Goal: Task Accomplishment & Management: Manage account settings

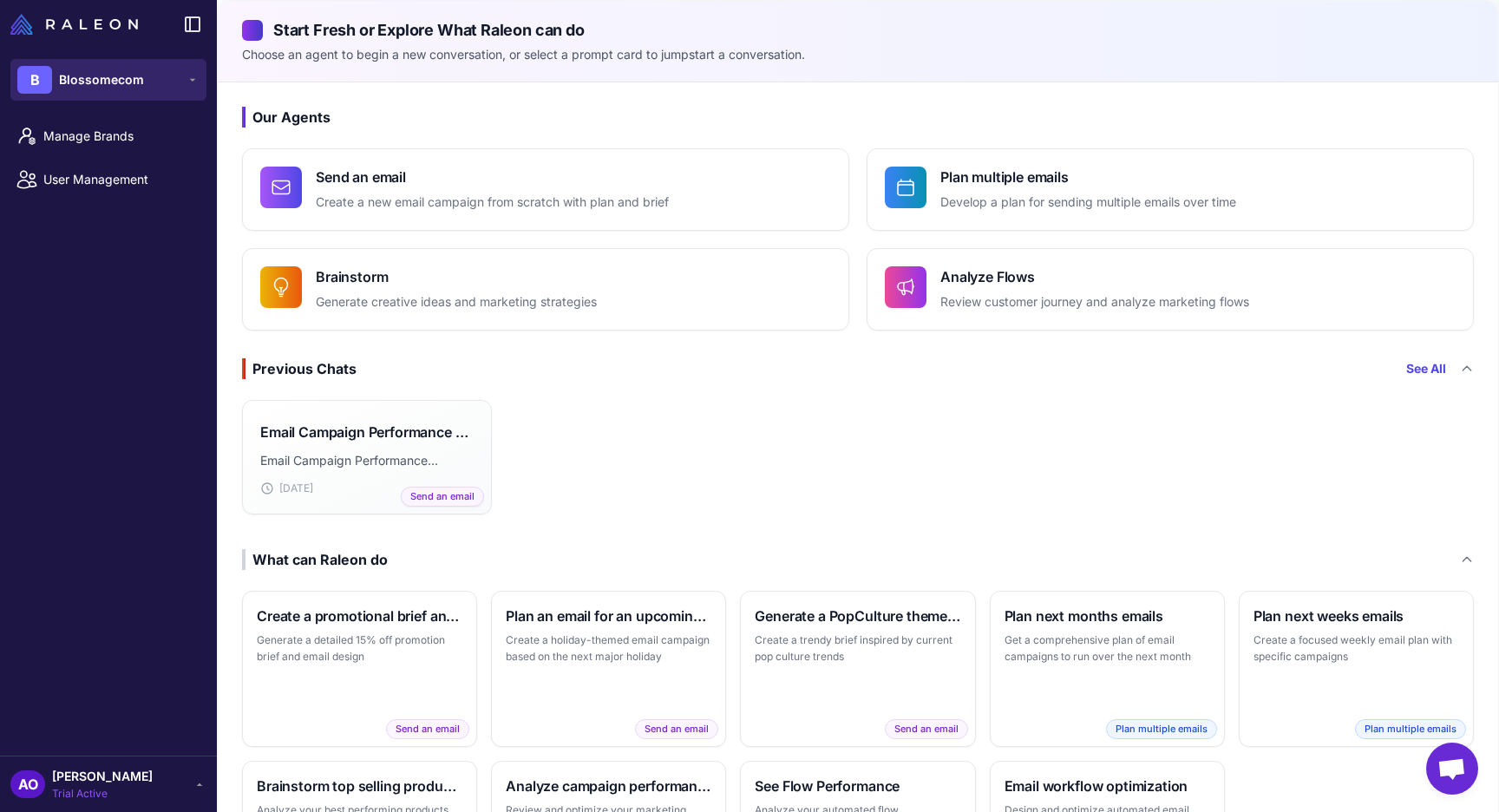
click at [116, 66] on div "B Blossomecom" at bounding box center [80, 79] width 126 height 27
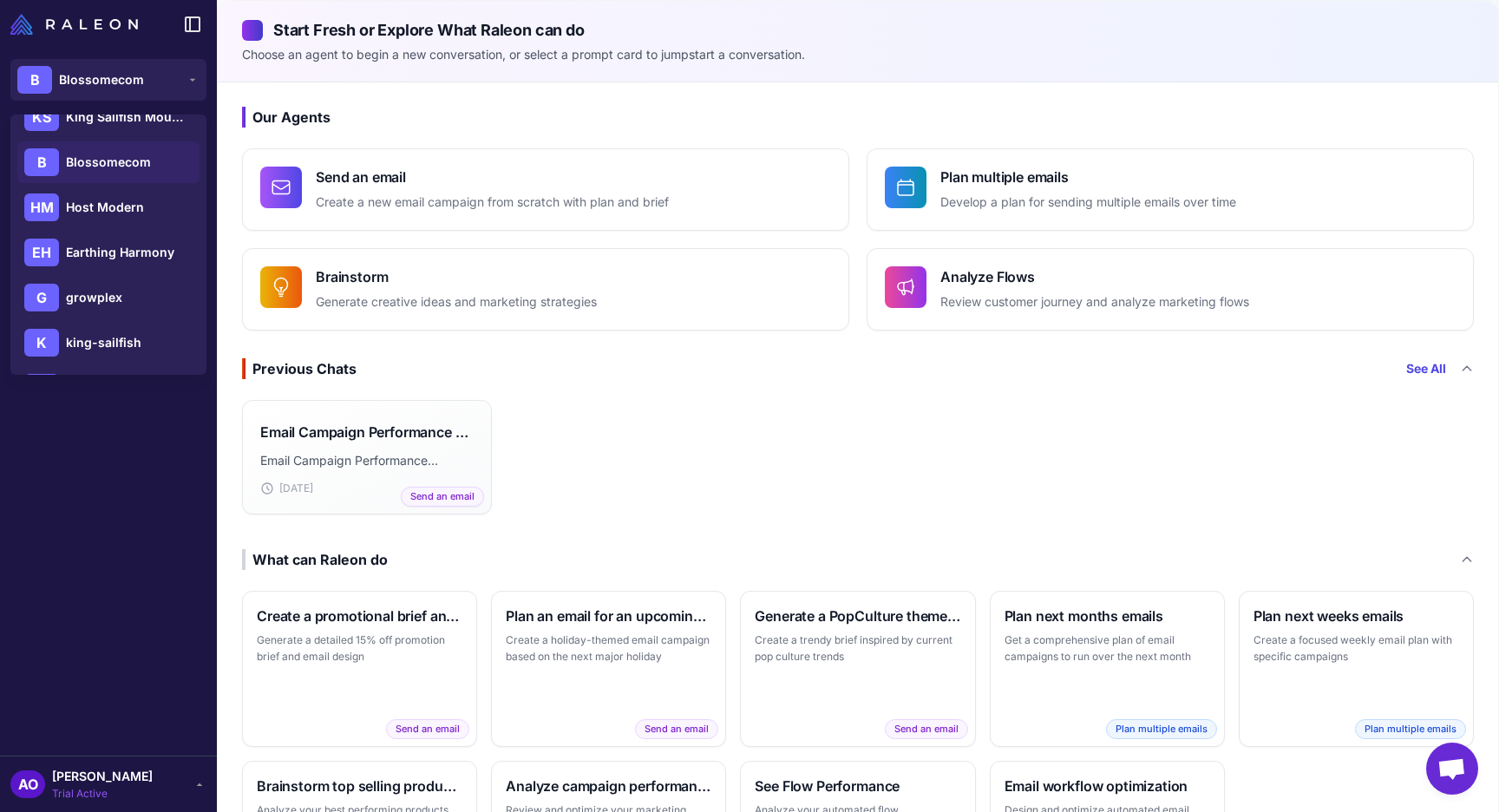
scroll to position [295, 0]
click at [147, 169] on span "Earthing Harmony" at bounding box center [120, 163] width 109 height 19
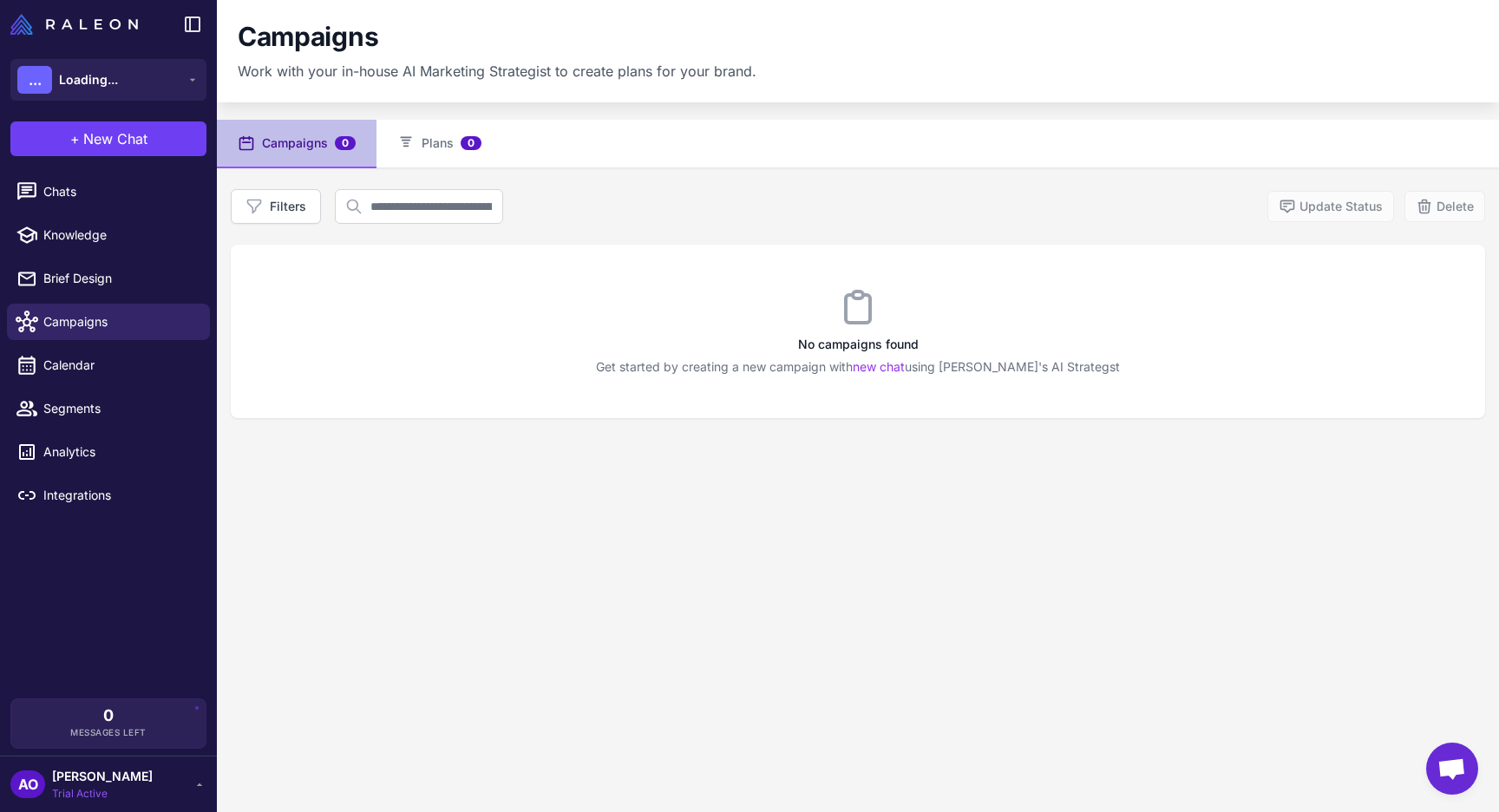
click at [148, 782] on div "AO [PERSON_NAME] Trial Active" at bounding box center [109, 784] width 196 height 34
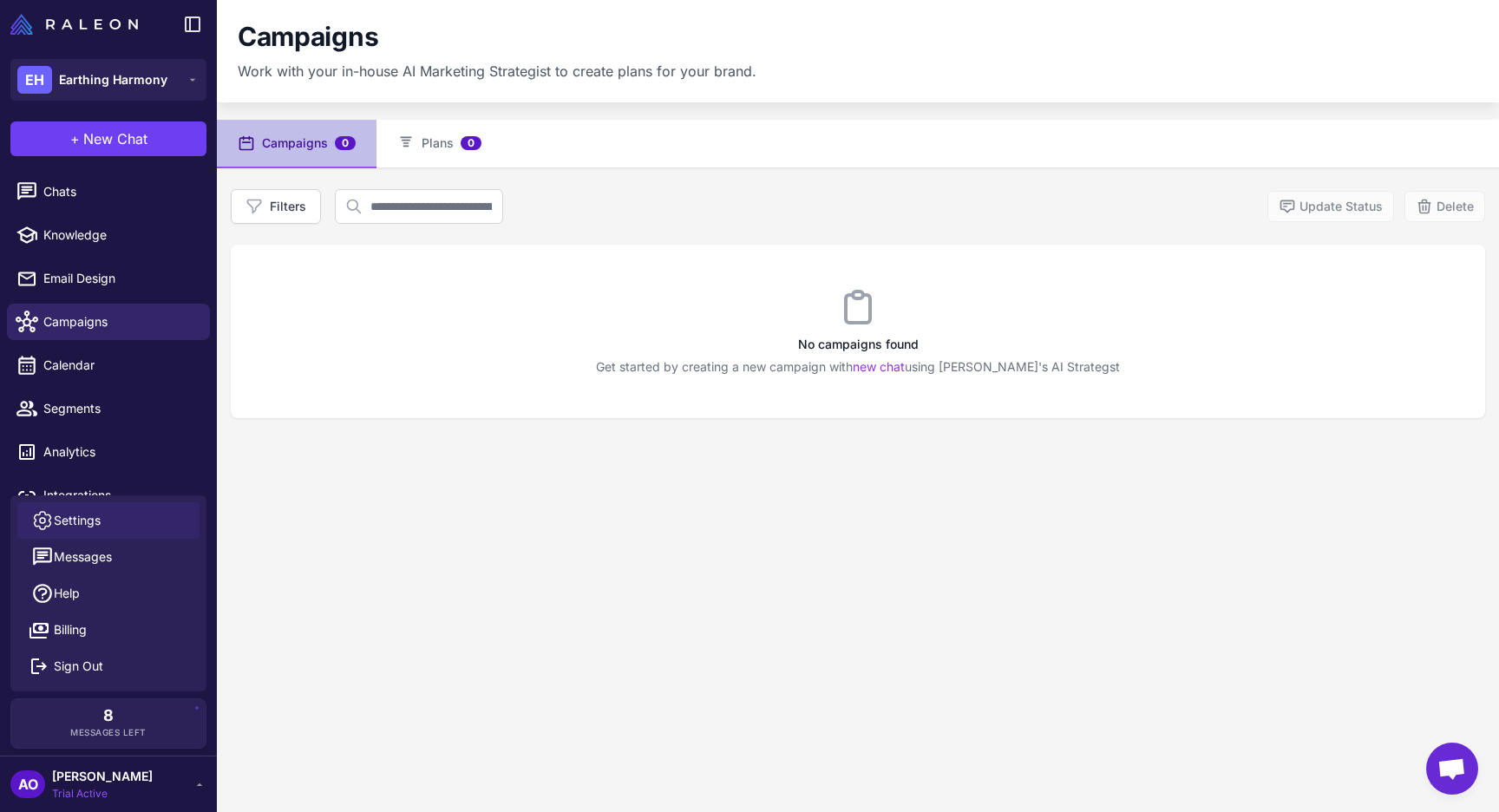
click at [140, 529] on link "Settings" at bounding box center [109, 520] width 182 height 36
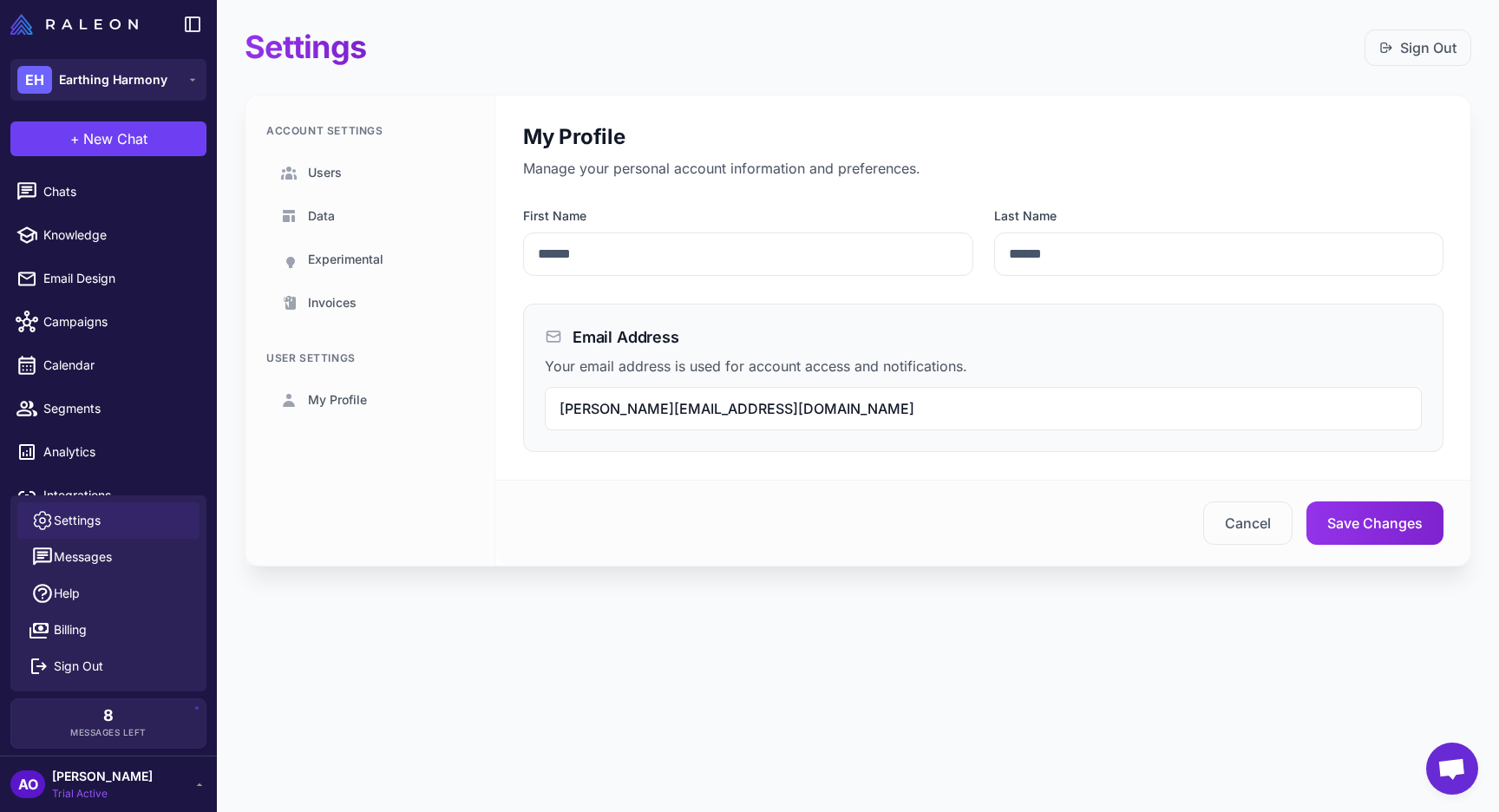
click at [348, 660] on div "Settings Sign Out Account Settings Users Data Experimental Invoices User Settin…" at bounding box center [858, 406] width 1283 height 812
click at [143, 482] on link "Integrations" at bounding box center [109, 495] width 203 height 36
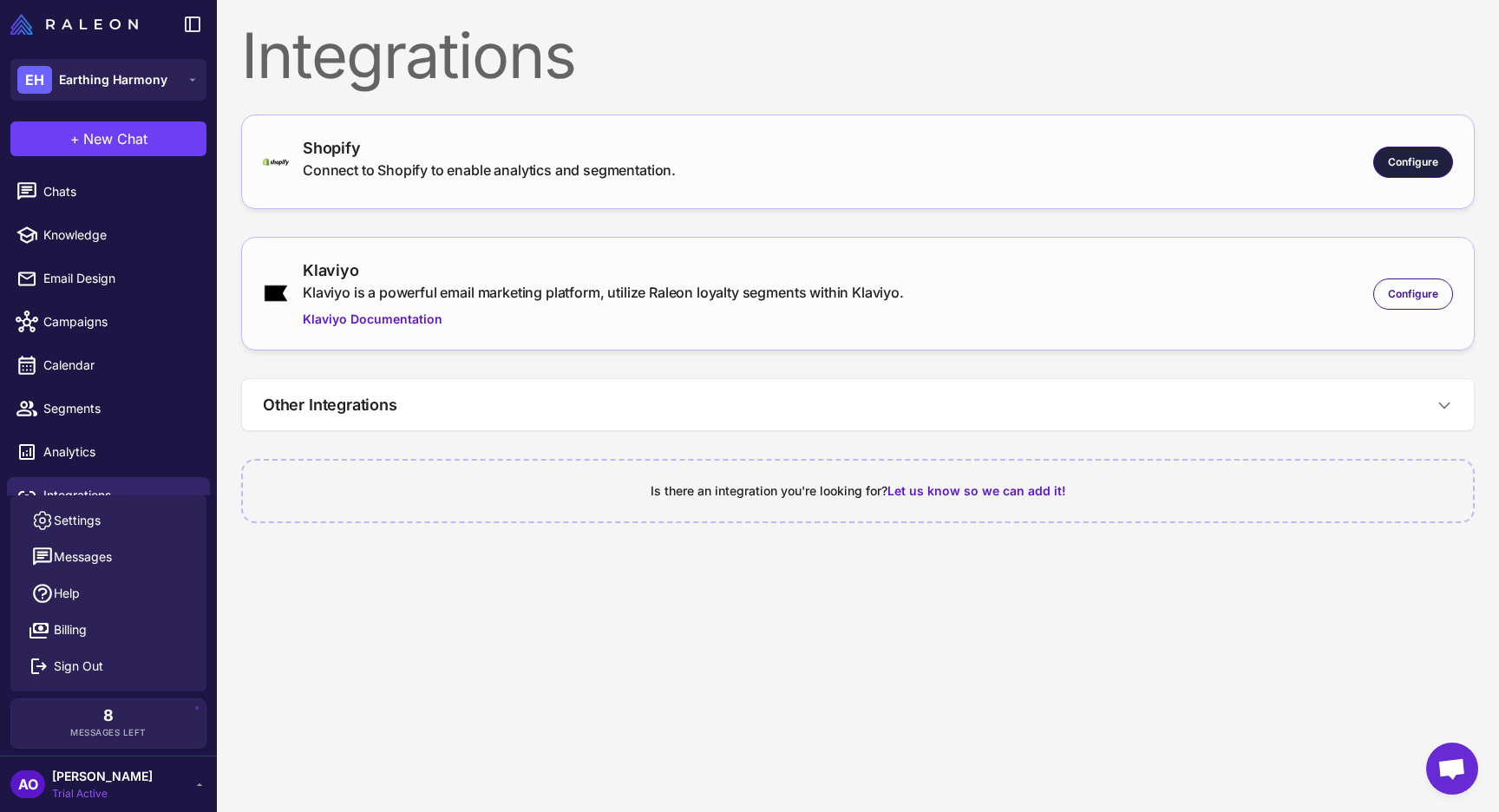
click at [1421, 157] on span "Configure" at bounding box center [1412, 162] width 50 height 16
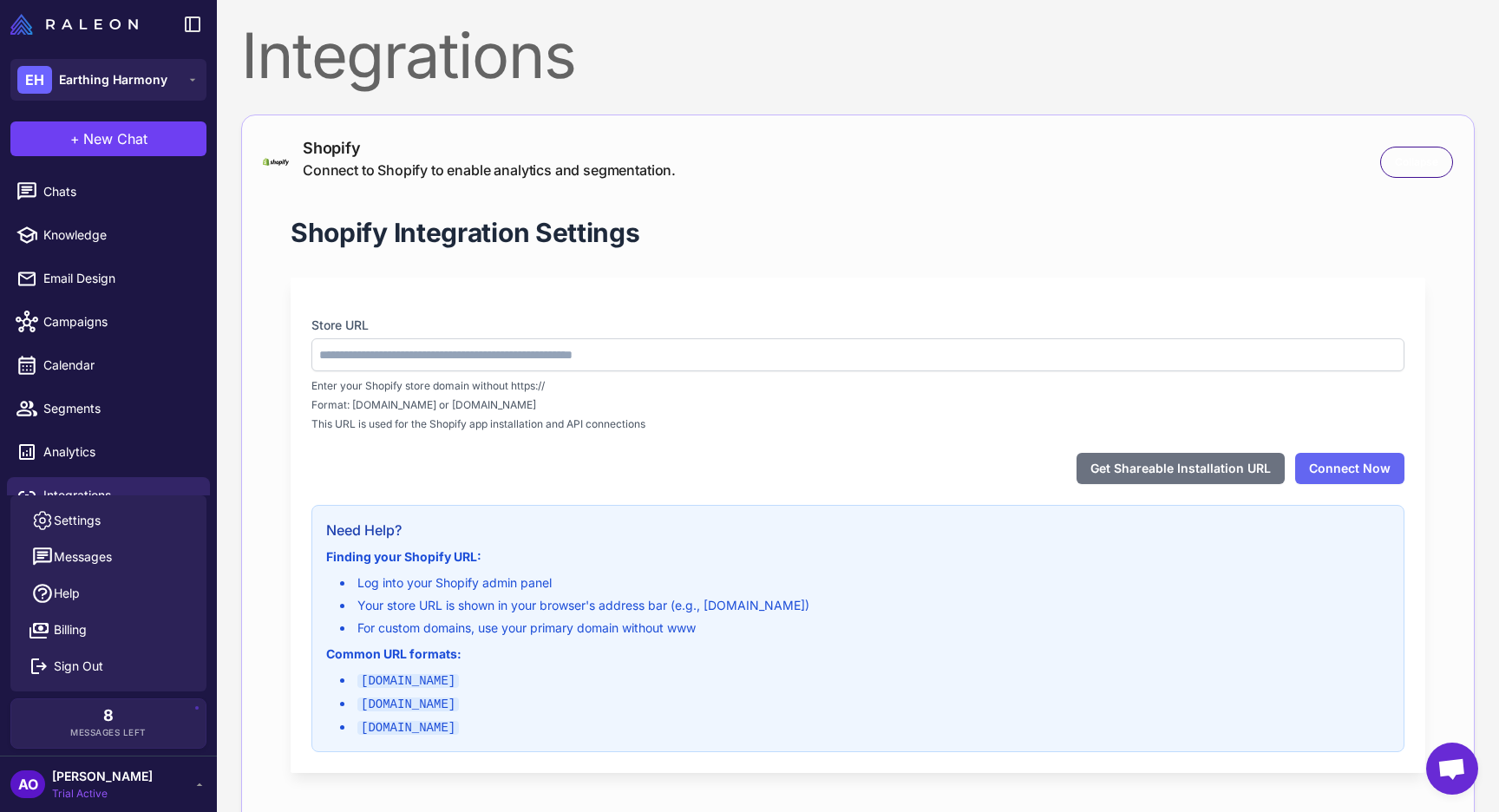
type input "**********"
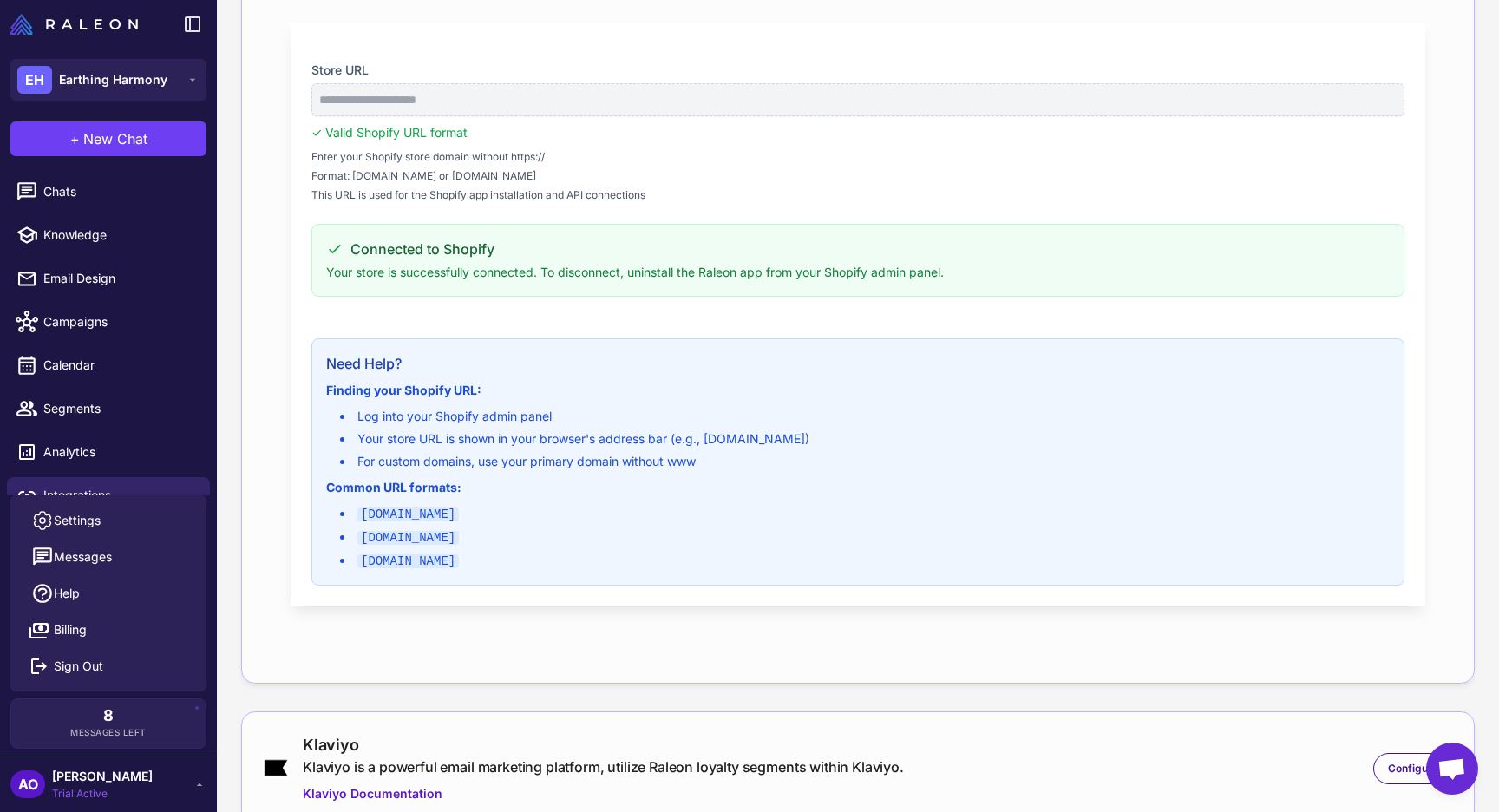
scroll to position [470, 0]
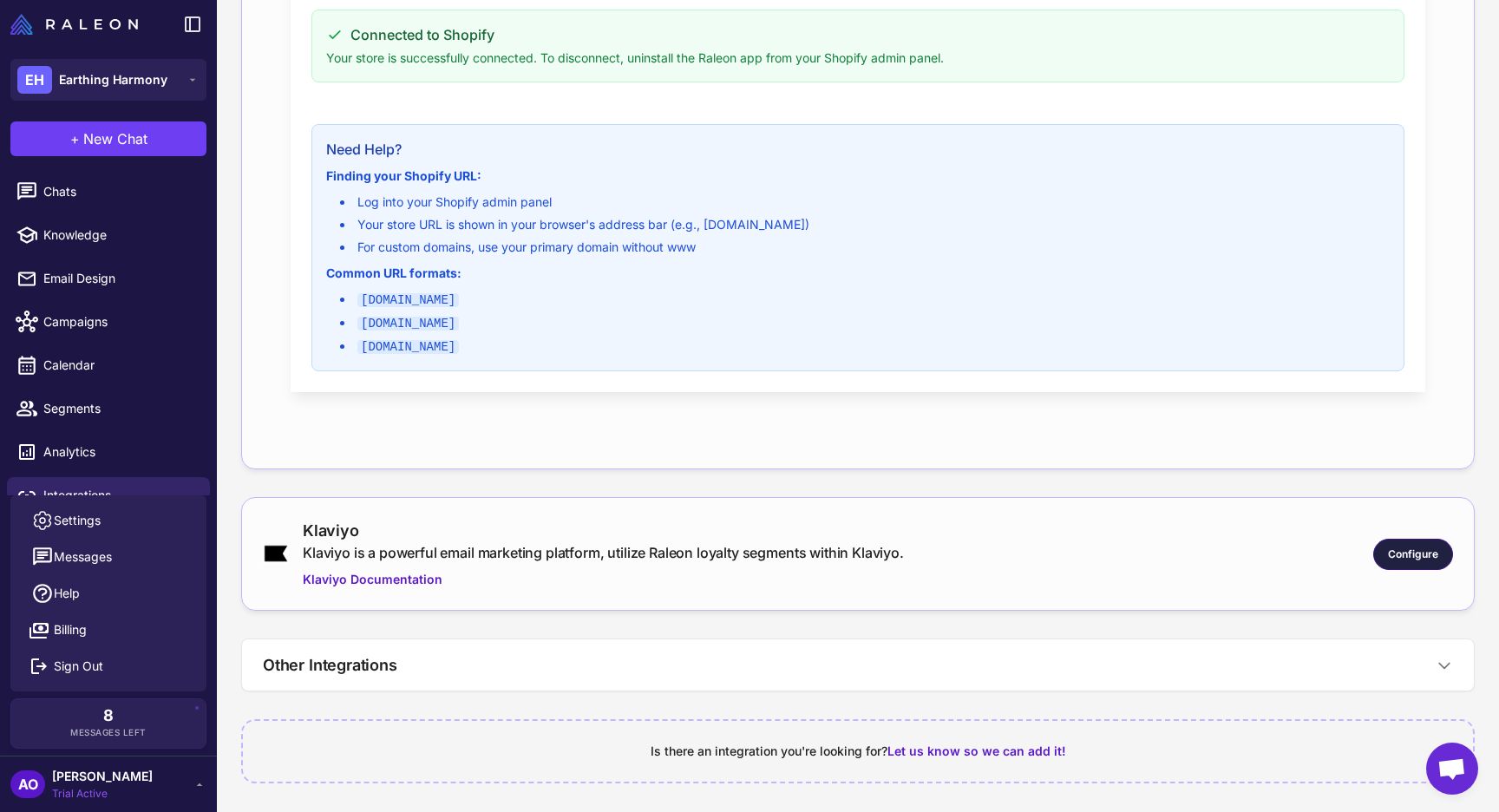
click at [1399, 555] on span "Configure" at bounding box center [1412, 554] width 50 height 16
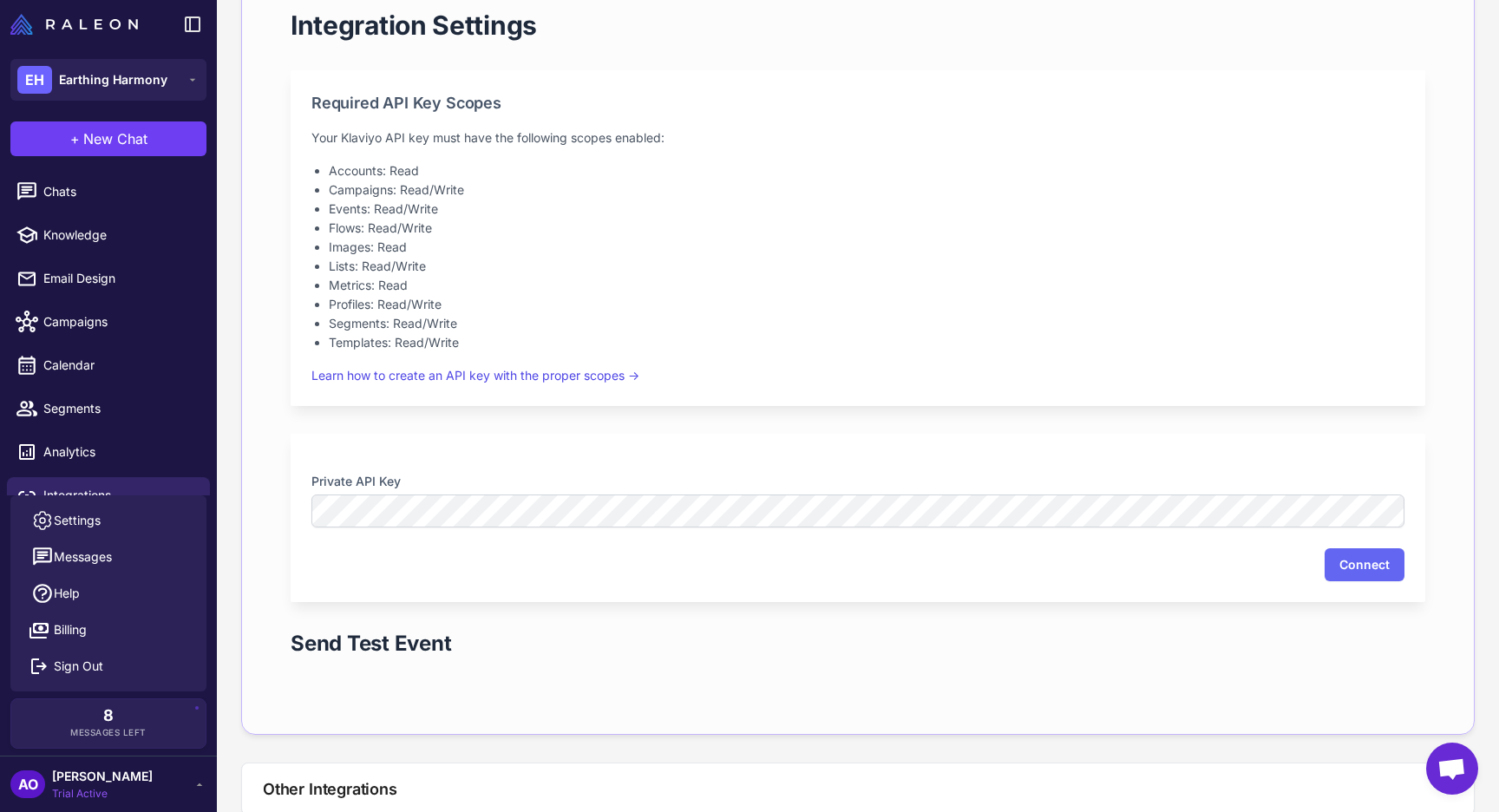
scroll to position [1101, 0]
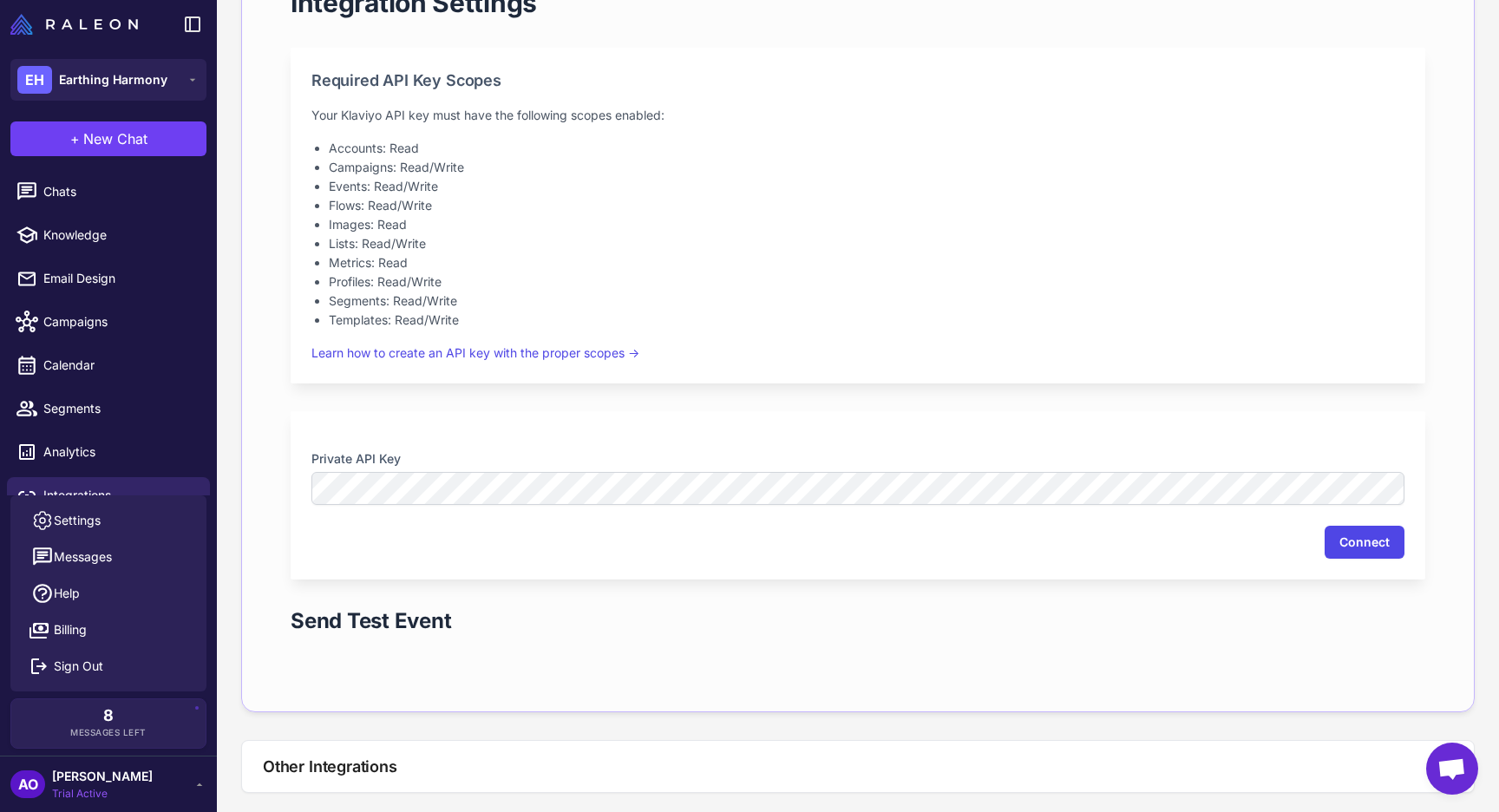
click at [1371, 529] on button "Connect" at bounding box center [1365, 542] width 79 height 33
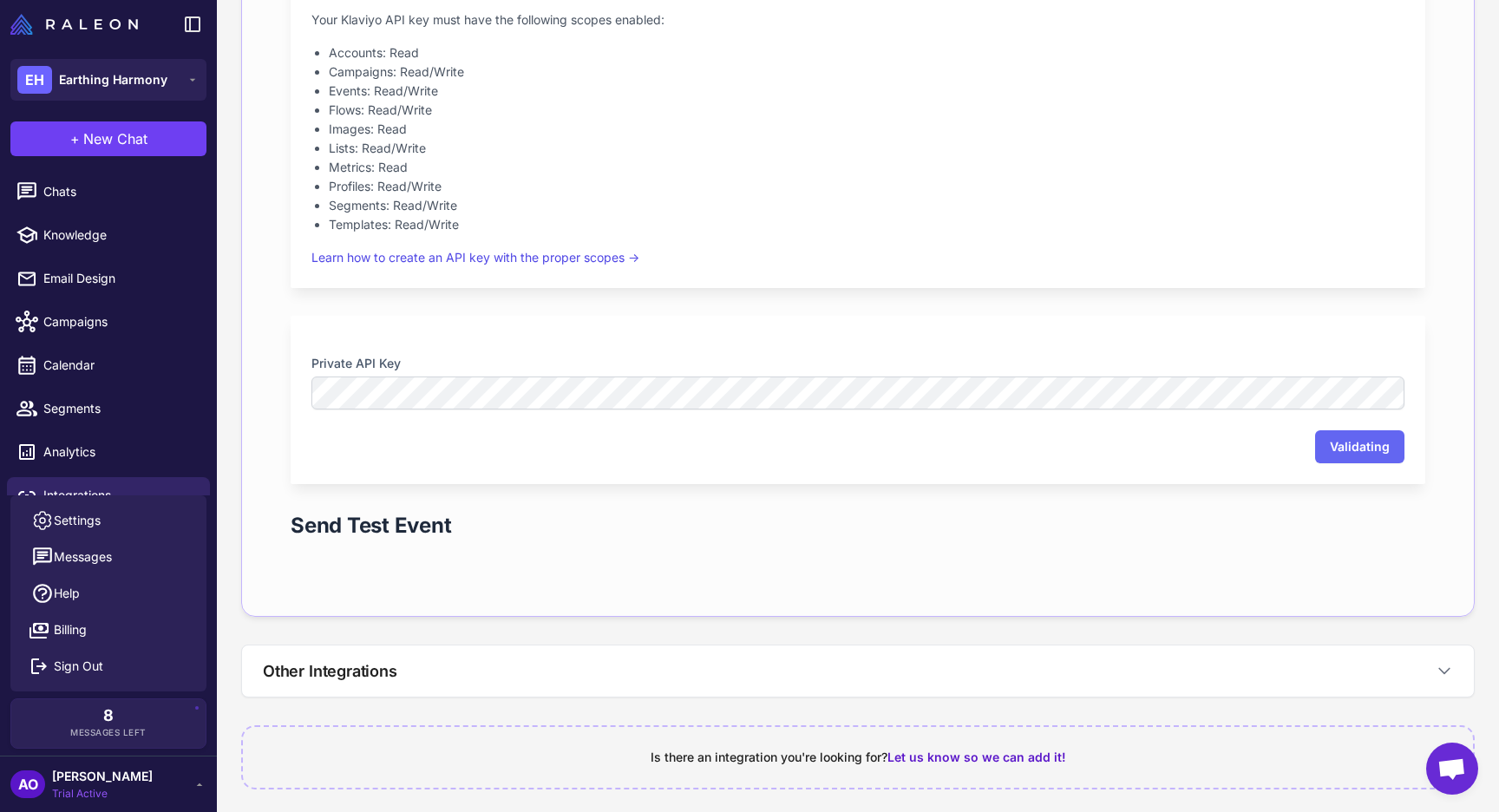
scroll to position [1202, 0]
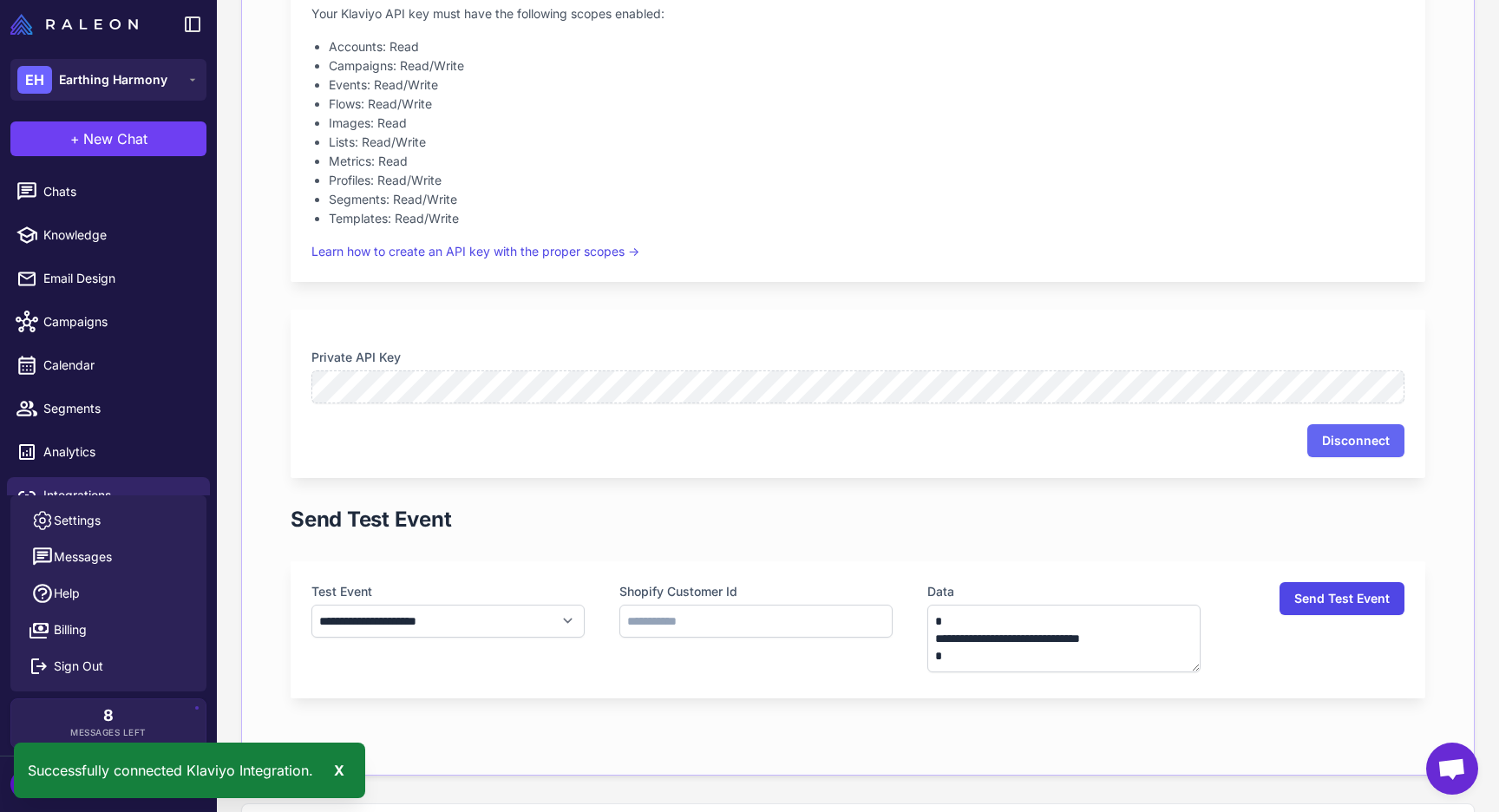
click at [1315, 590] on button "Send Test Event" at bounding box center [1343, 598] width 125 height 33
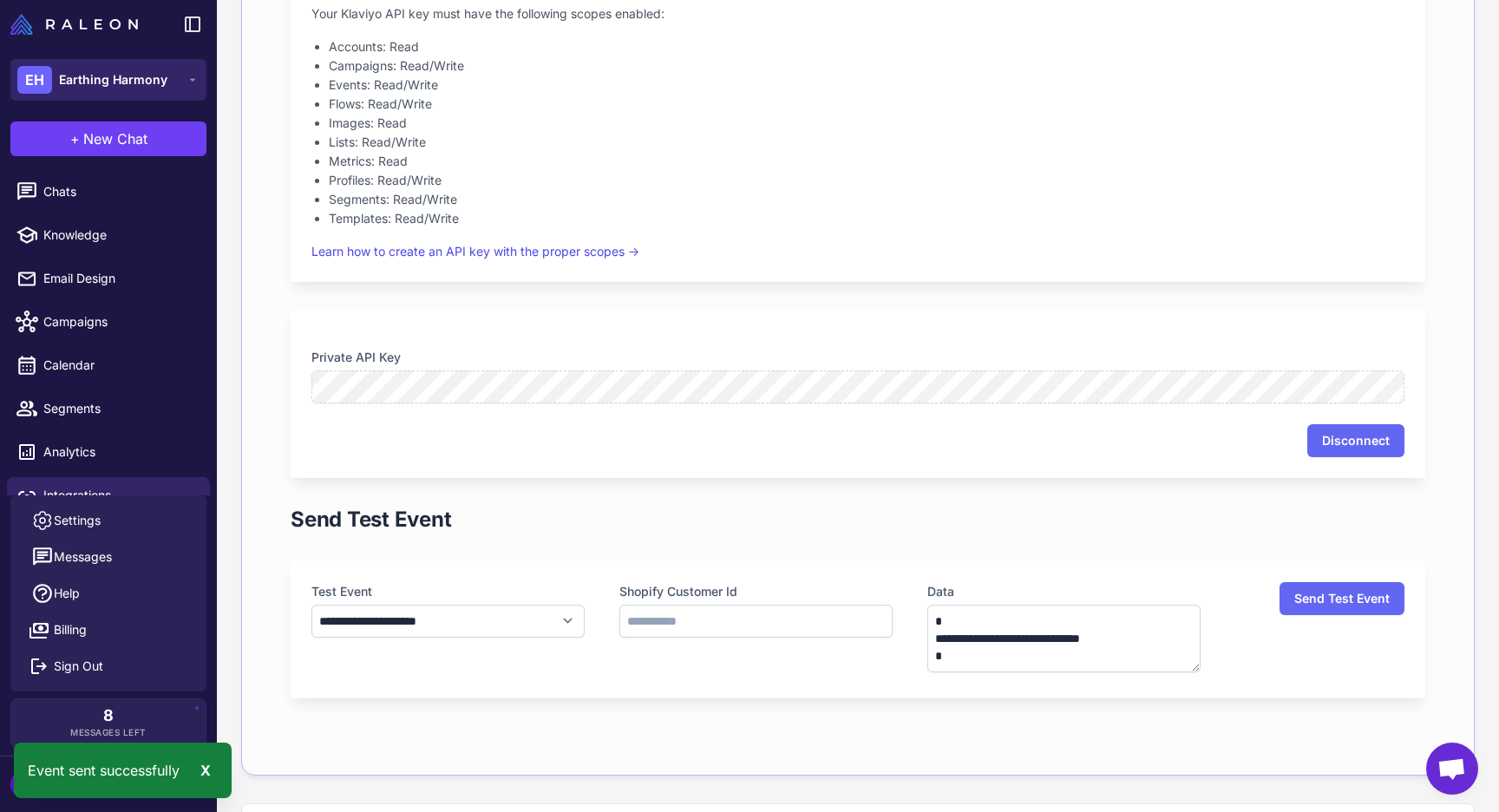
click at [155, 88] on span "Earthing Harmony" at bounding box center [113, 80] width 109 height 19
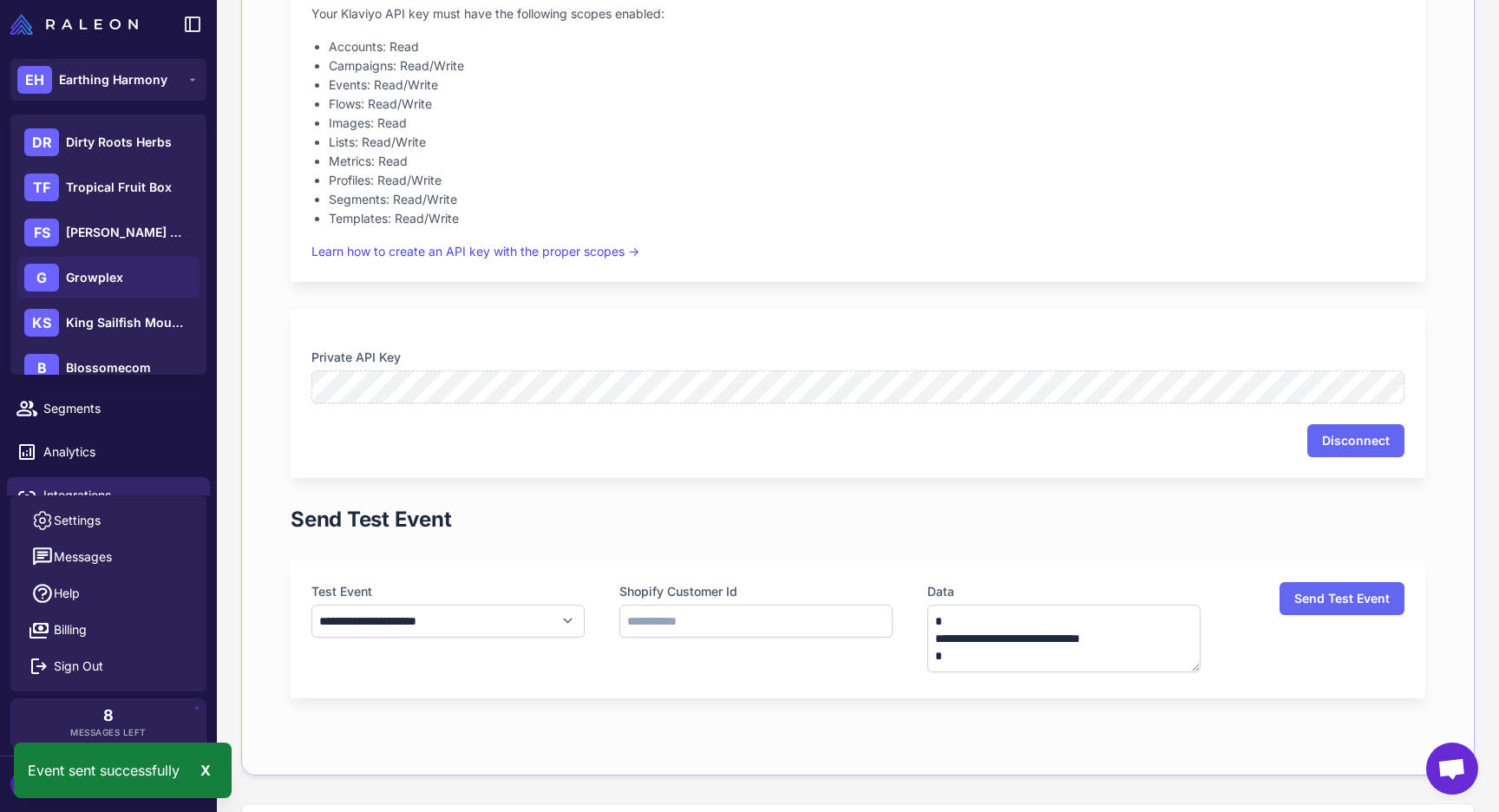
scroll to position [295, 0]
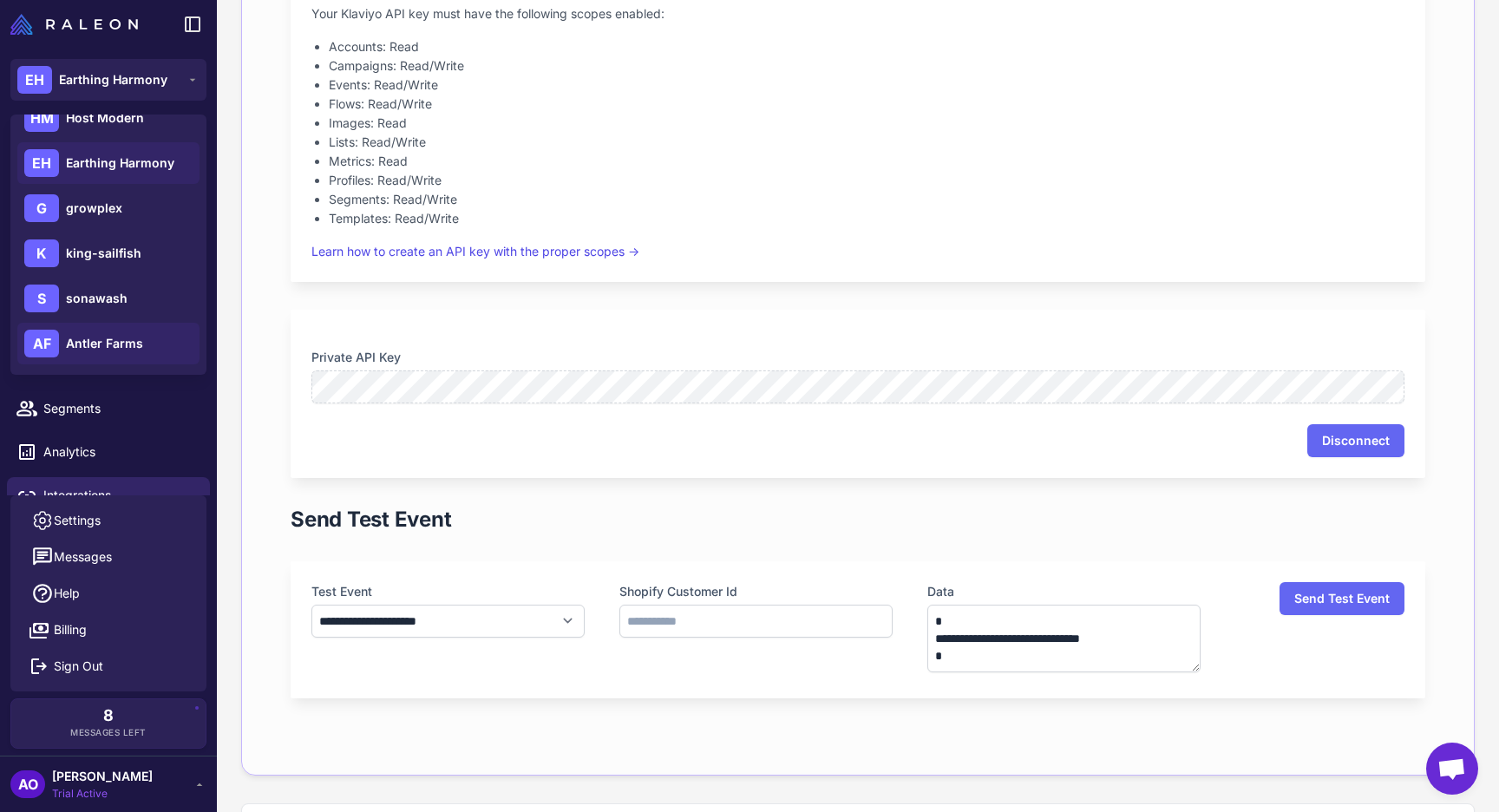
click at [118, 336] on span "Antler Farms" at bounding box center [104, 343] width 77 height 19
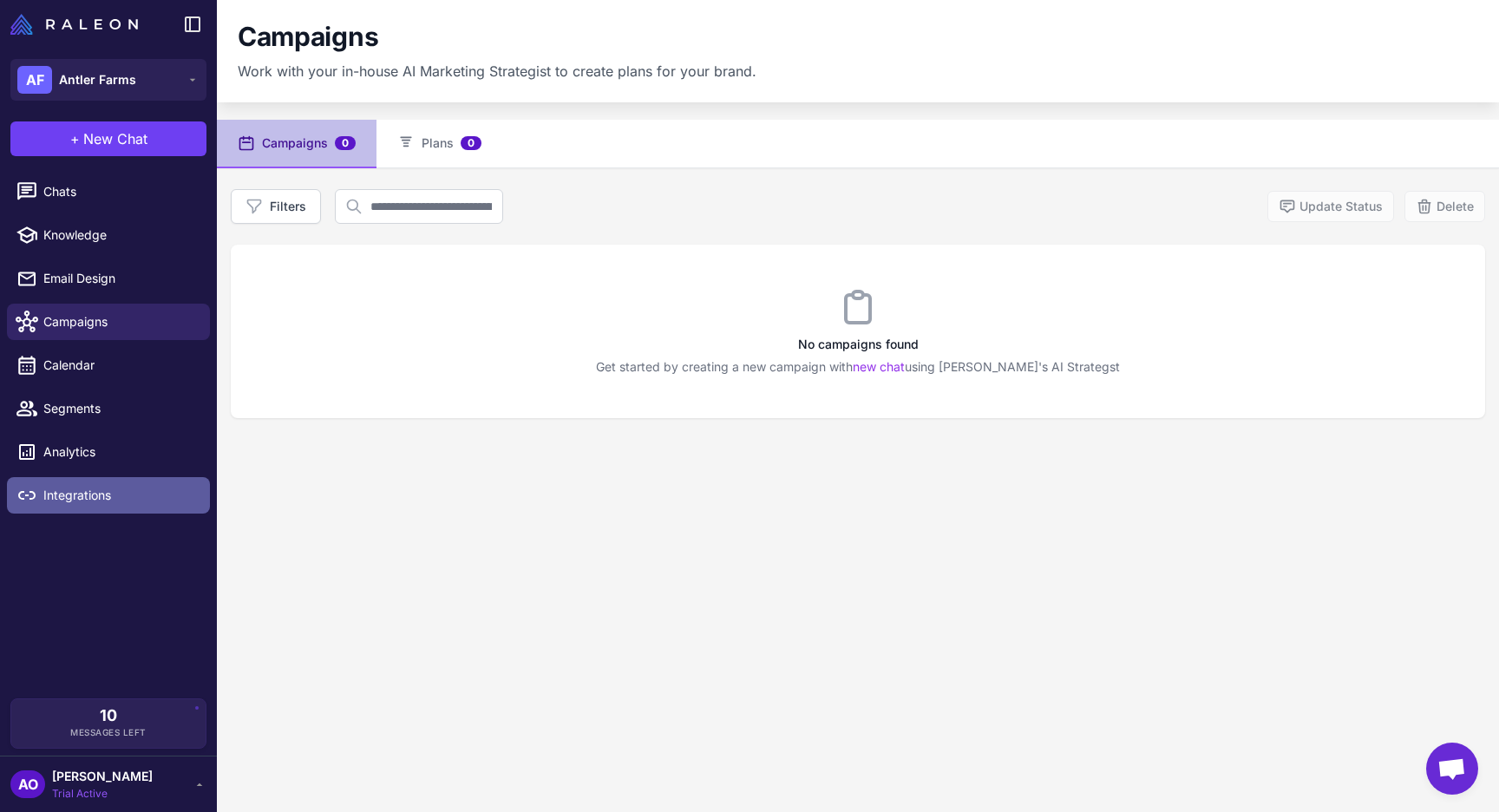
click at [95, 501] on span "Integrations" at bounding box center [119, 495] width 153 height 19
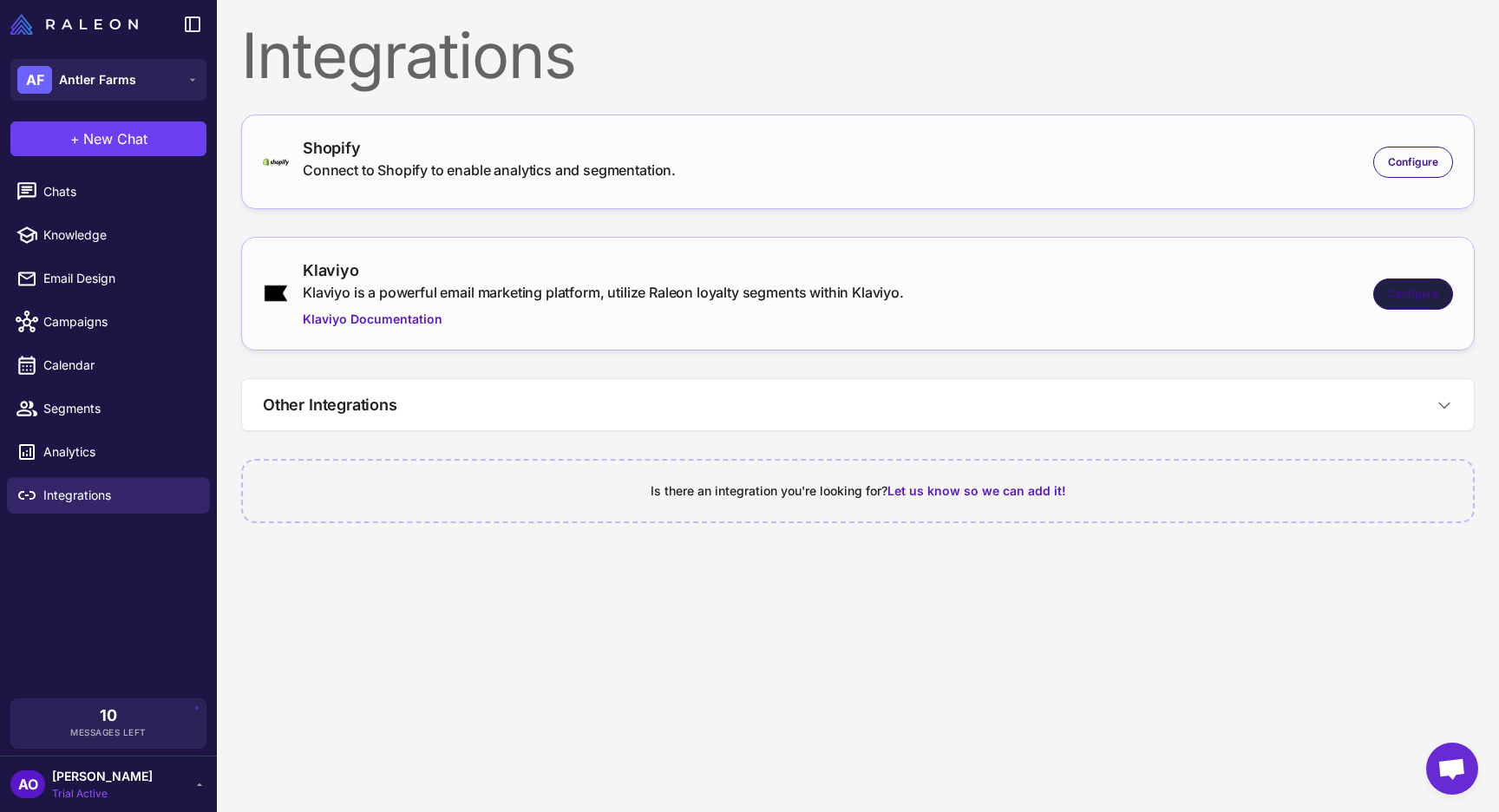
click at [1411, 287] on span "Configure" at bounding box center [1412, 294] width 50 height 16
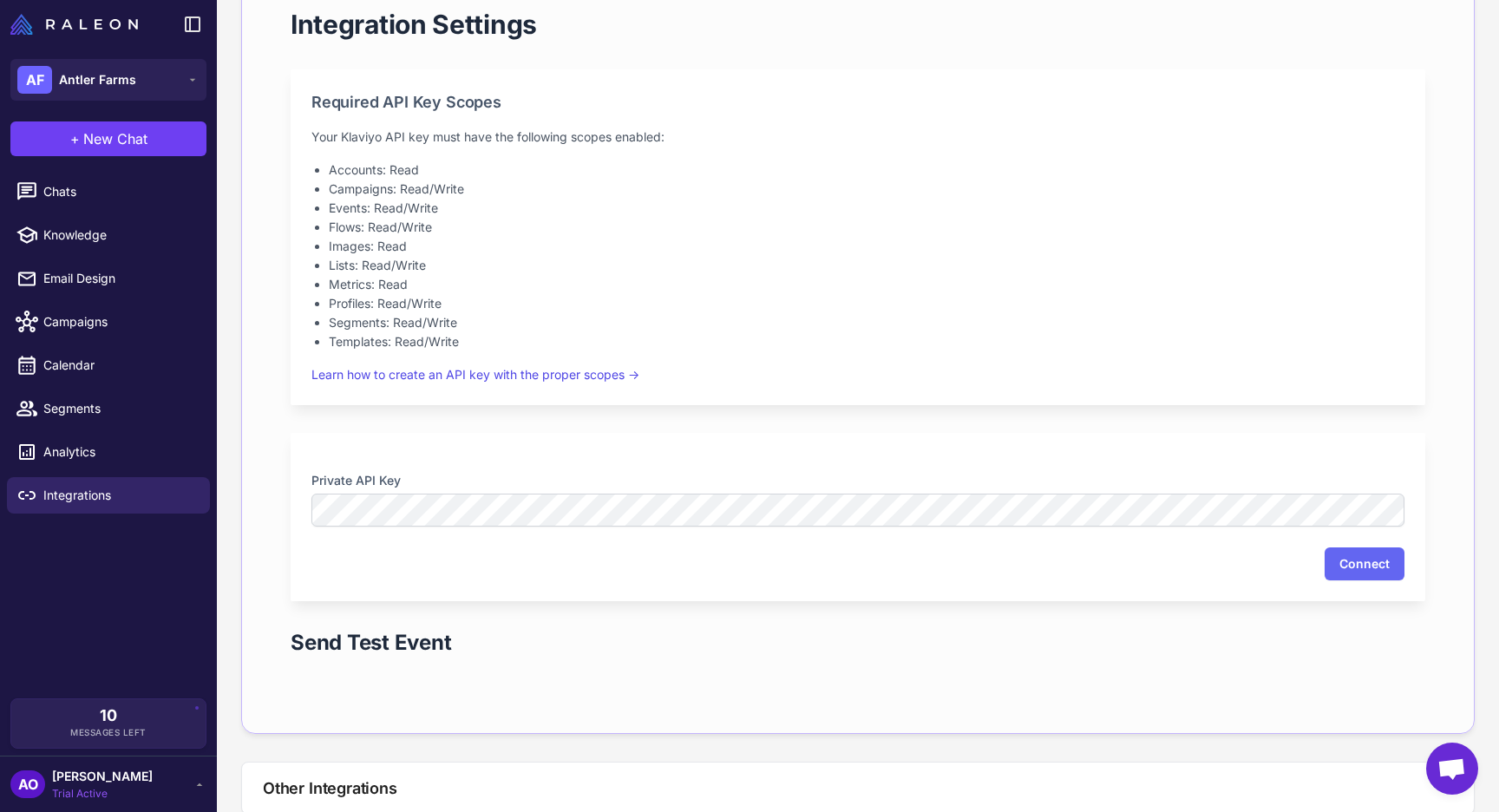
scroll to position [343, 0]
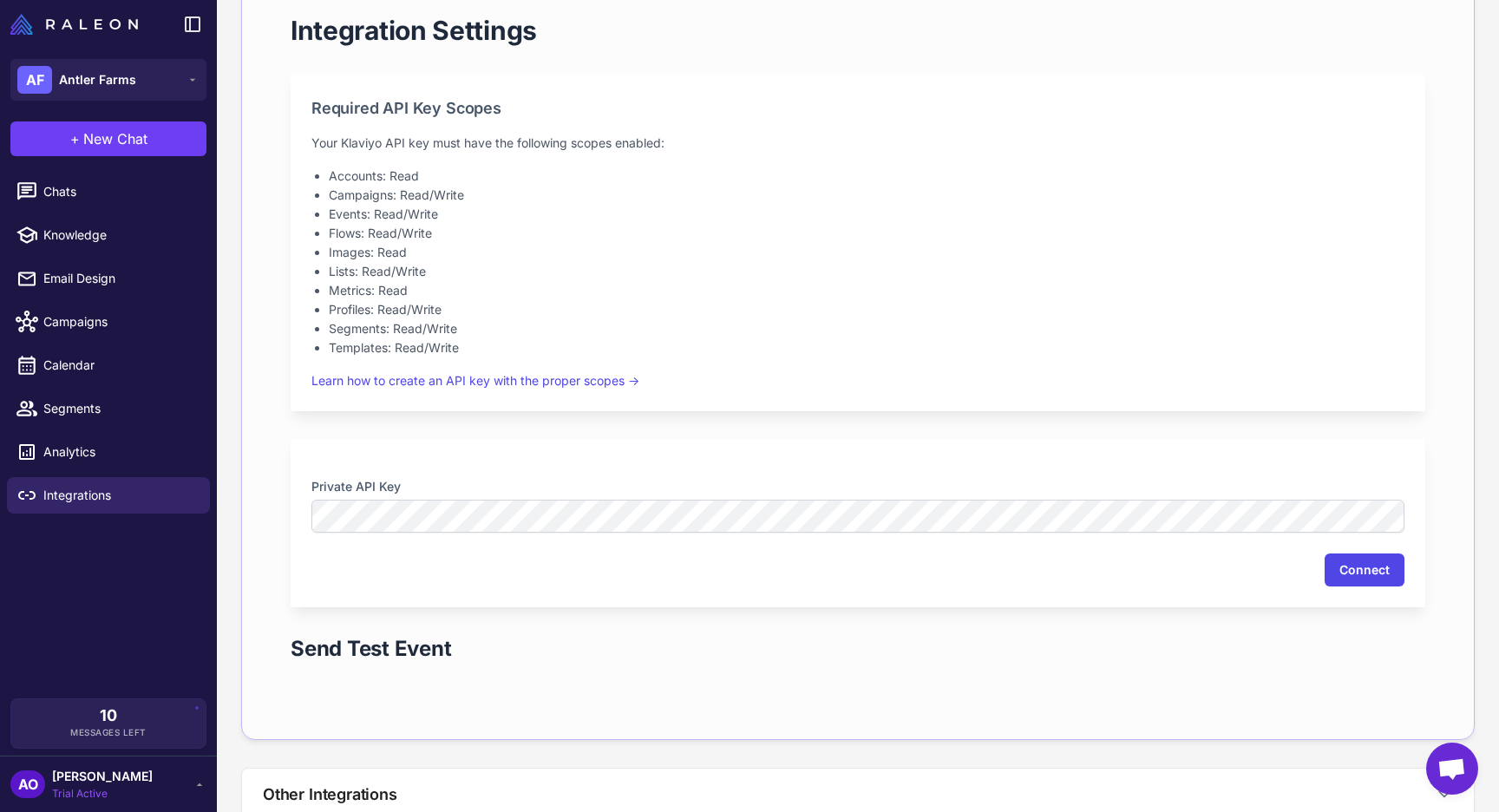
click at [1347, 571] on button "Connect" at bounding box center [1365, 569] width 79 height 33
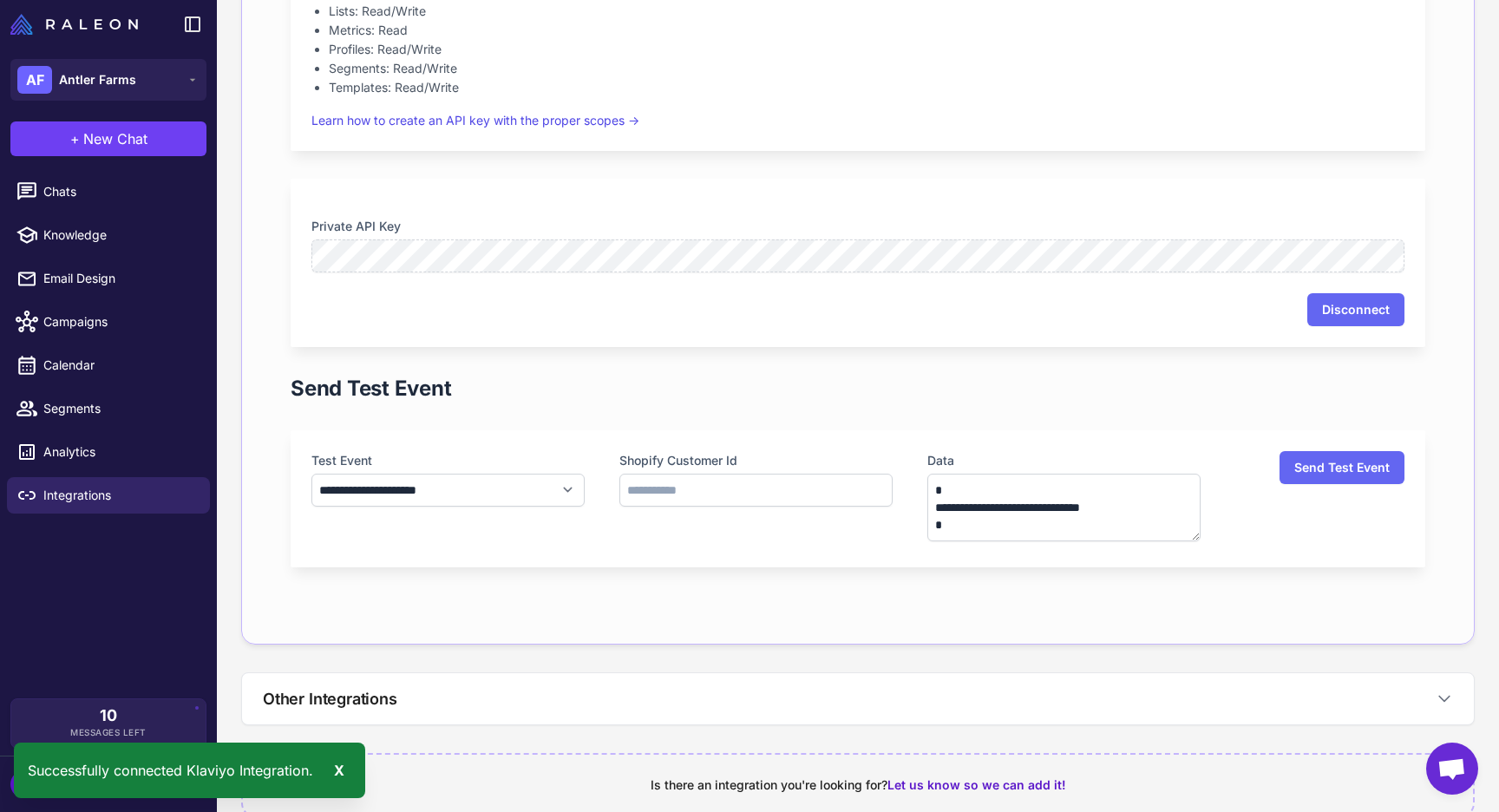
scroll to position [639, 0]
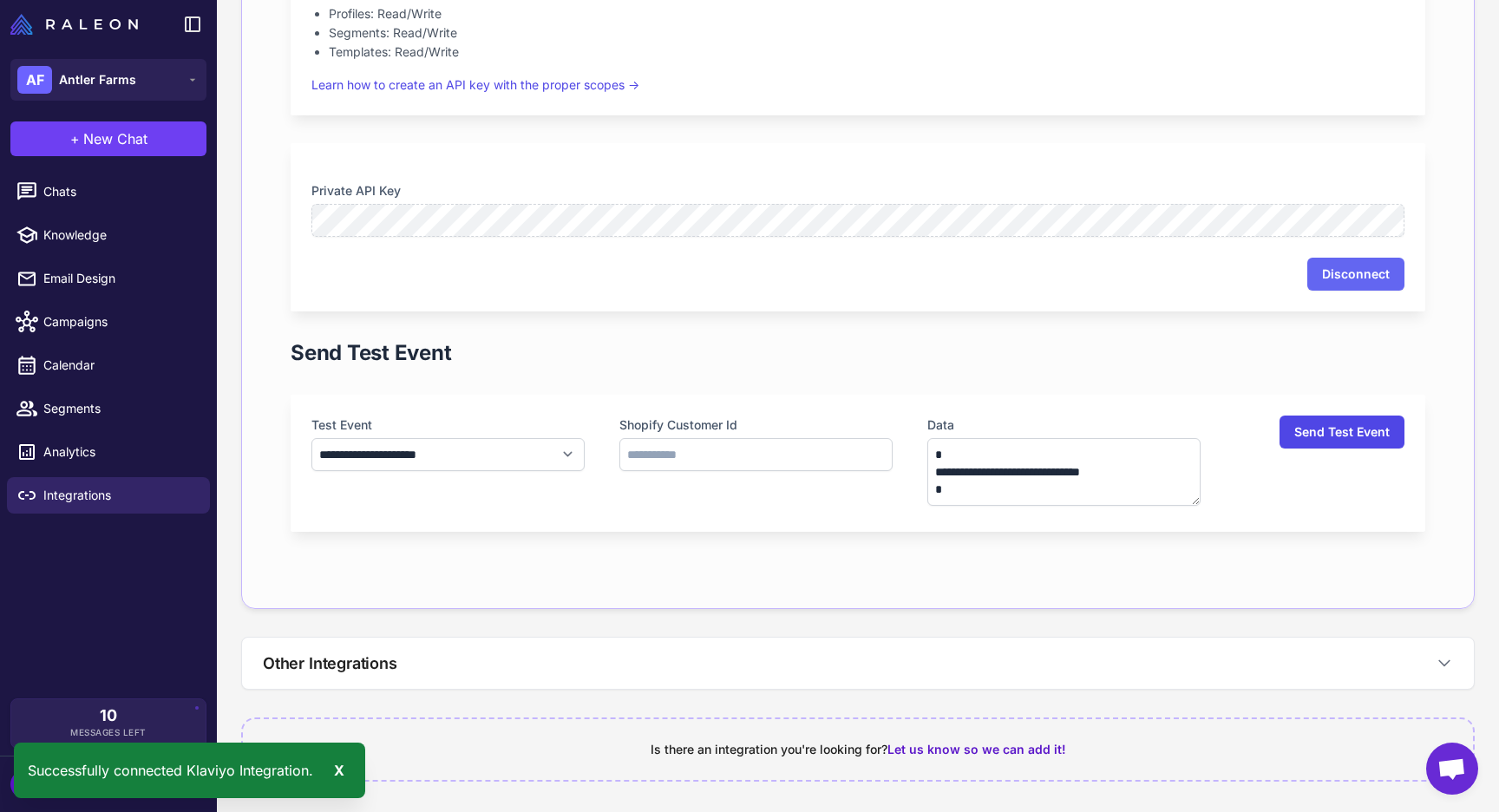
click at [1347, 436] on button "Send Test Event" at bounding box center [1343, 432] width 125 height 33
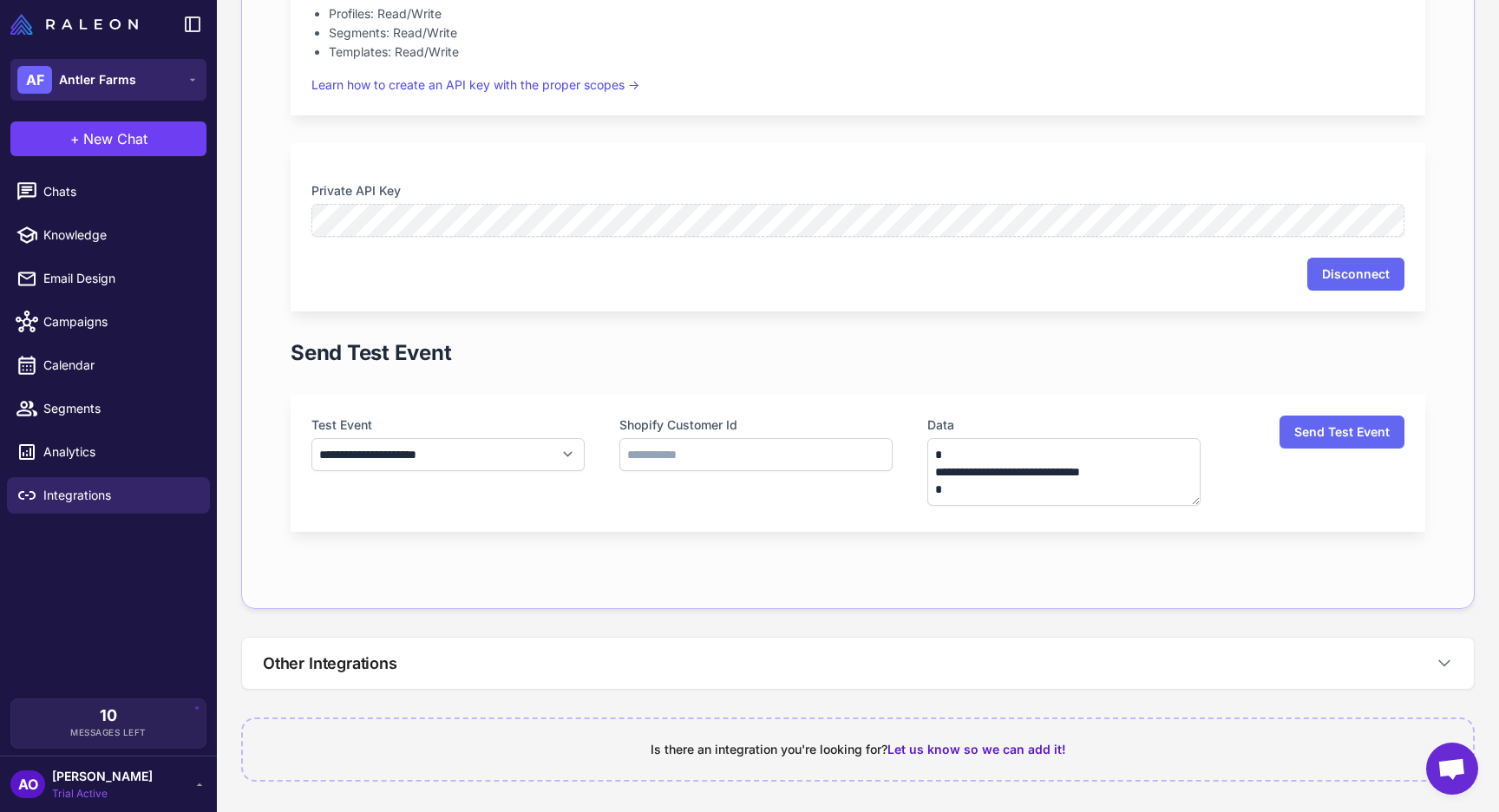
click at [183, 78] on button "AF Antler Farms" at bounding box center [109, 79] width 196 height 41
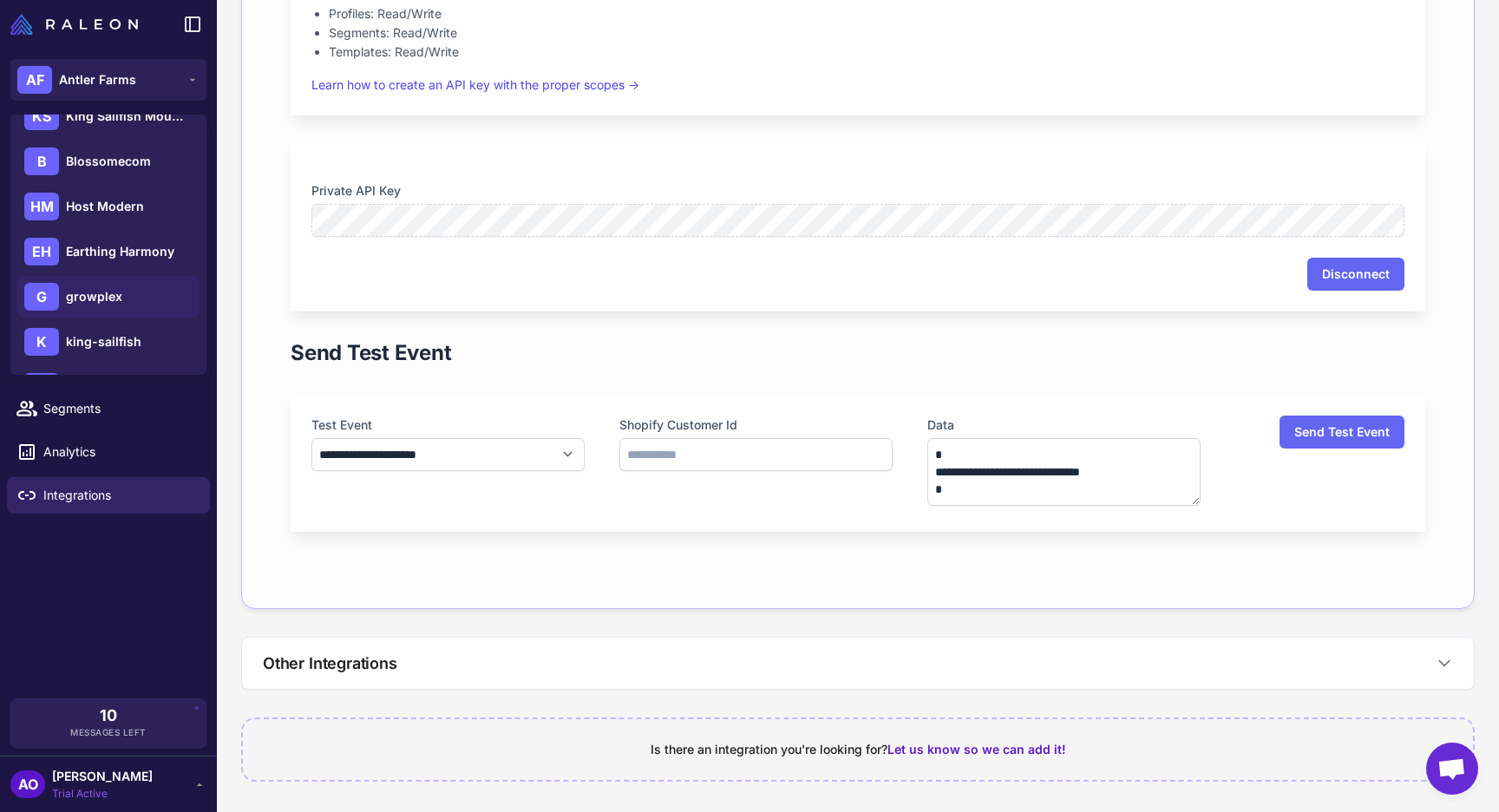
scroll to position [295, 0]
click at [132, 296] on div "S sonawash" at bounding box center [109, 297] width 182 height 41
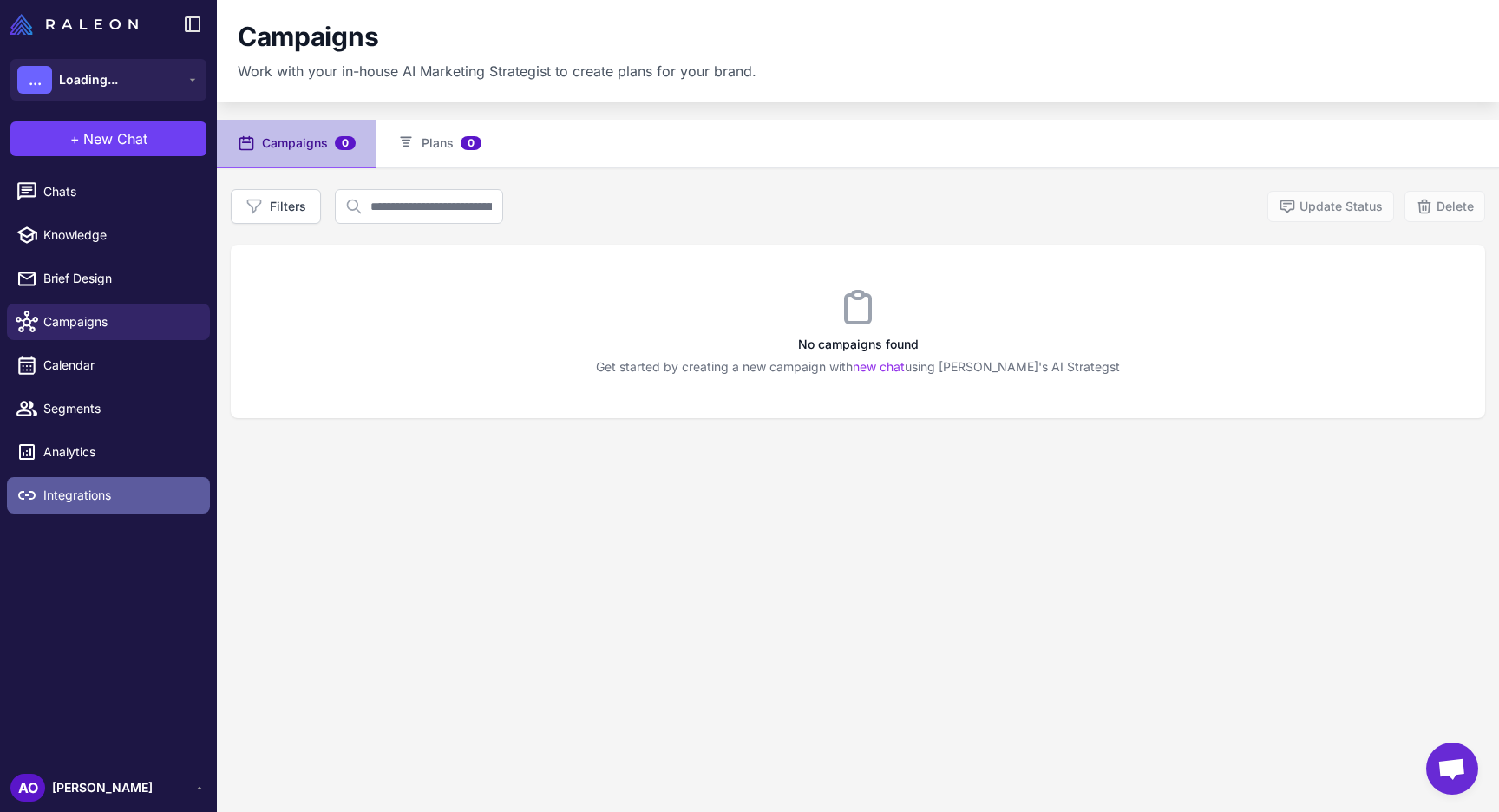
click at [104, 489] on span "Integrations" at bounding box center [119, 495] width 153 height 19
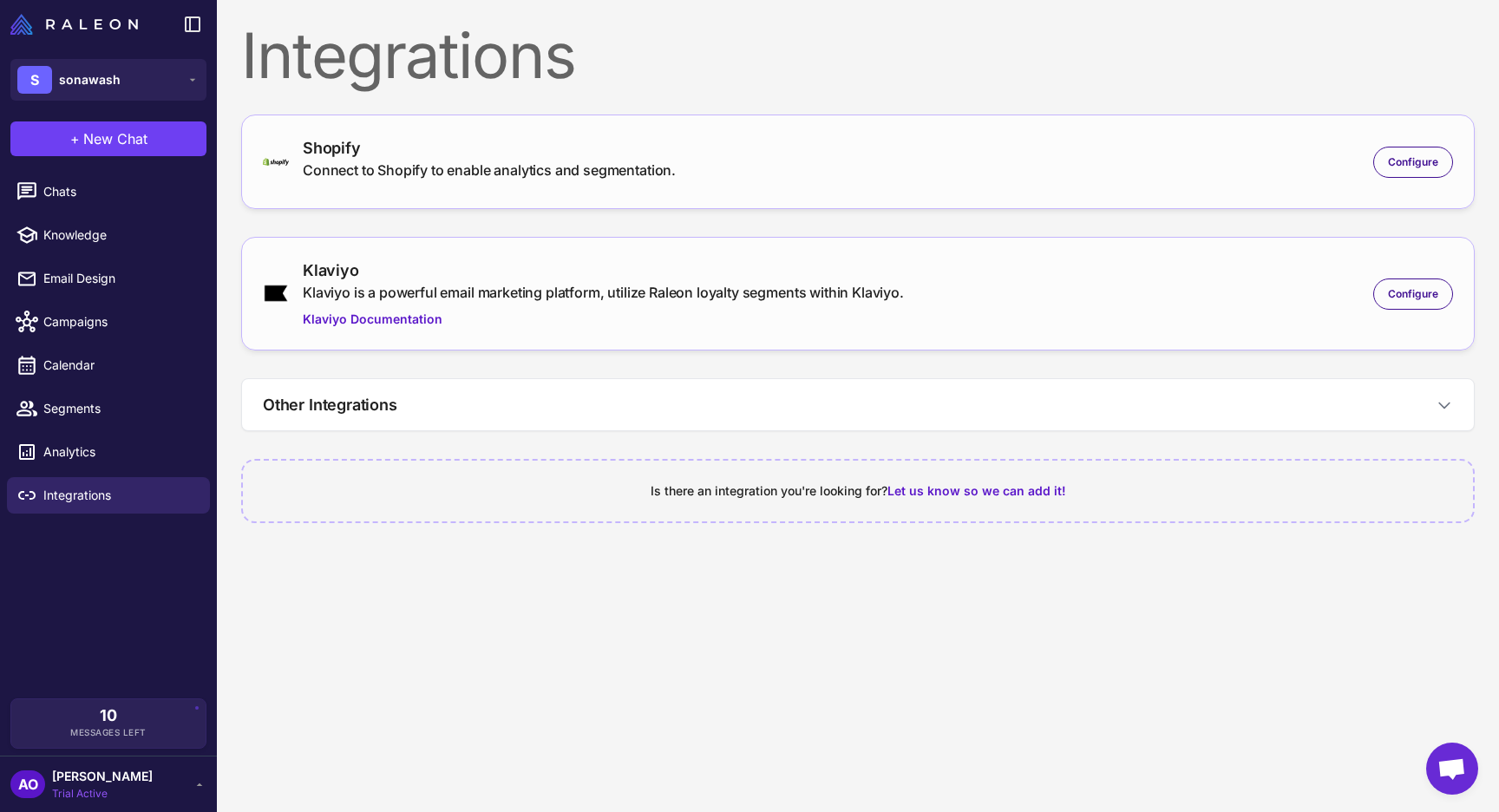
click at [1423, 289] on span "Configure" at bounding box center [1412, 294] width 50 height 16
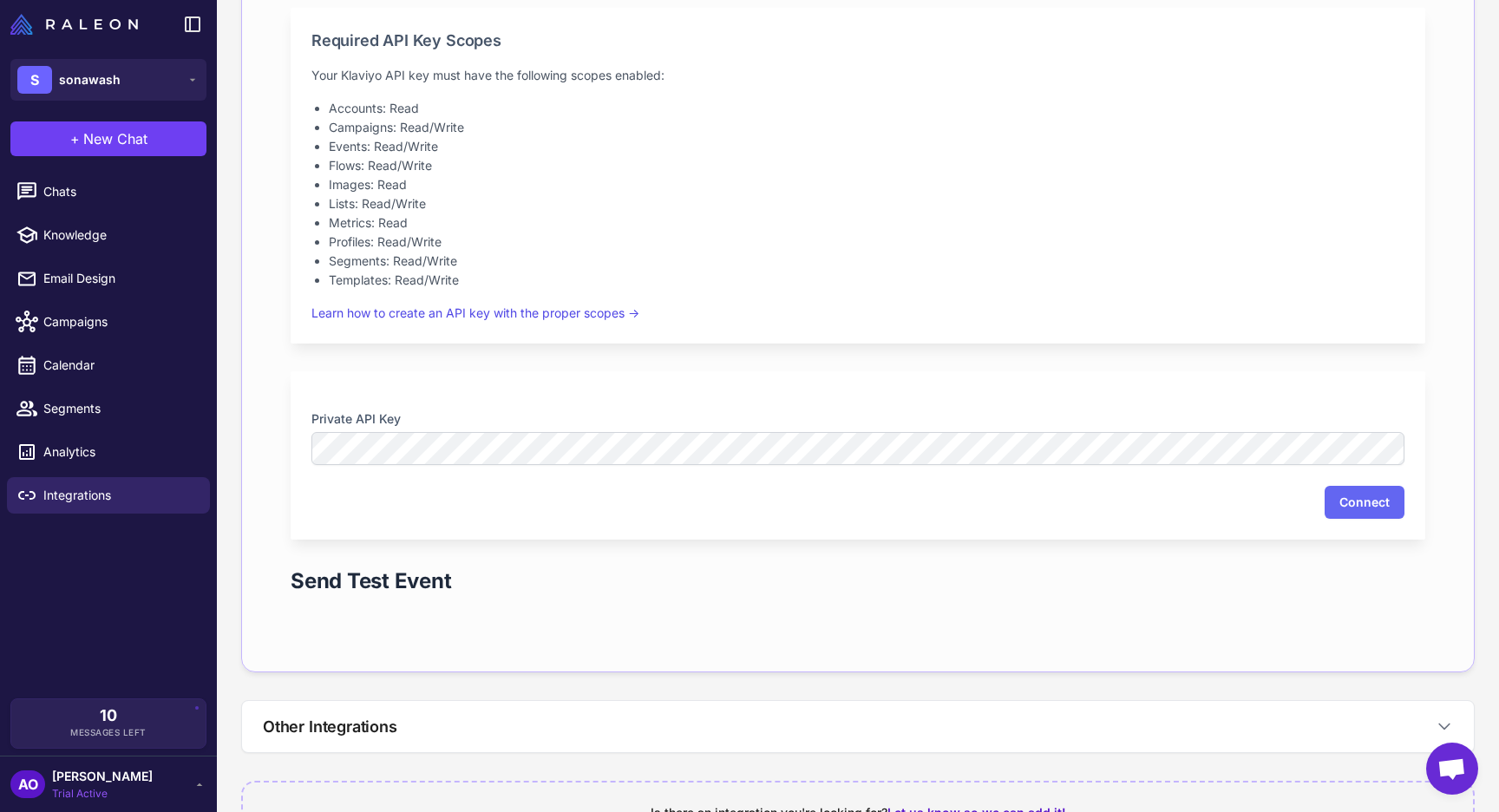
scroll to position [451, 0]
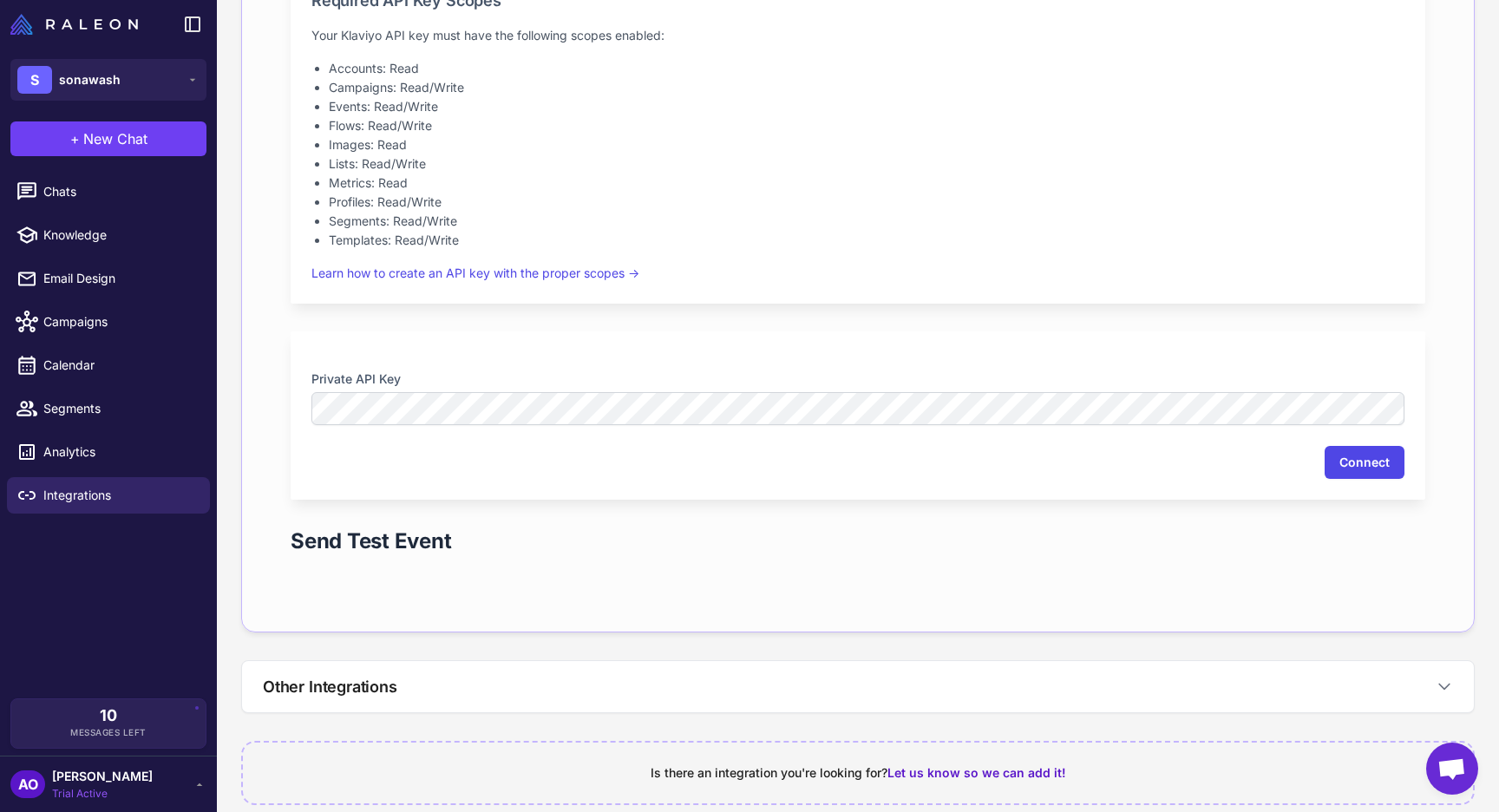
click at [1362, 457] on button "Connect" at bounding box center [1365, 462] width 79 height 33
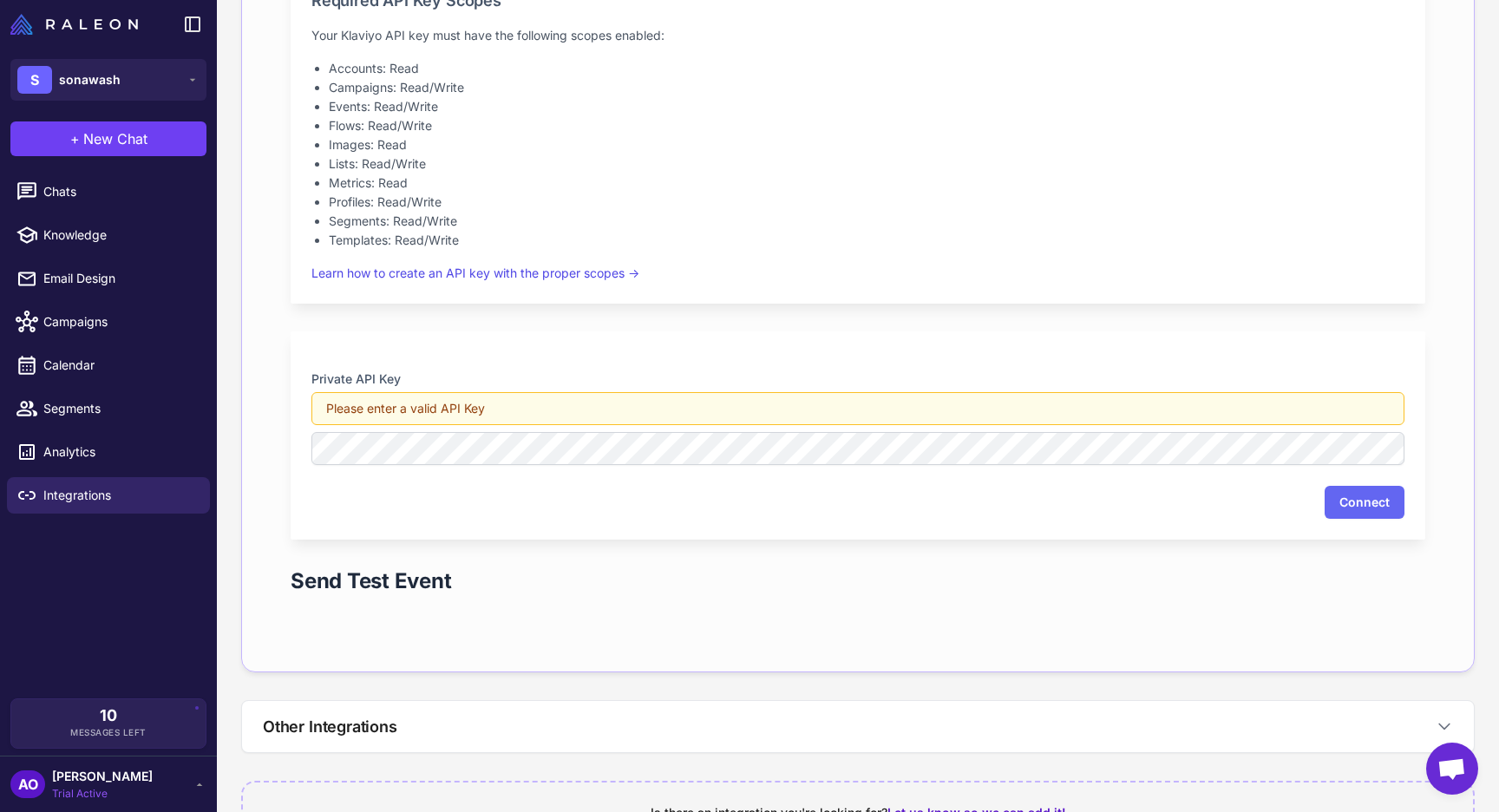
click at [757, 327] on div "Integration Settings Required API Key Scopes Your Klaviyo API key must have the…" at bounding box center [858, 264] width 1190 height 773
click at [133, 93] on button "S sonawash" at bounding box center [109, 79] width 196 height 41
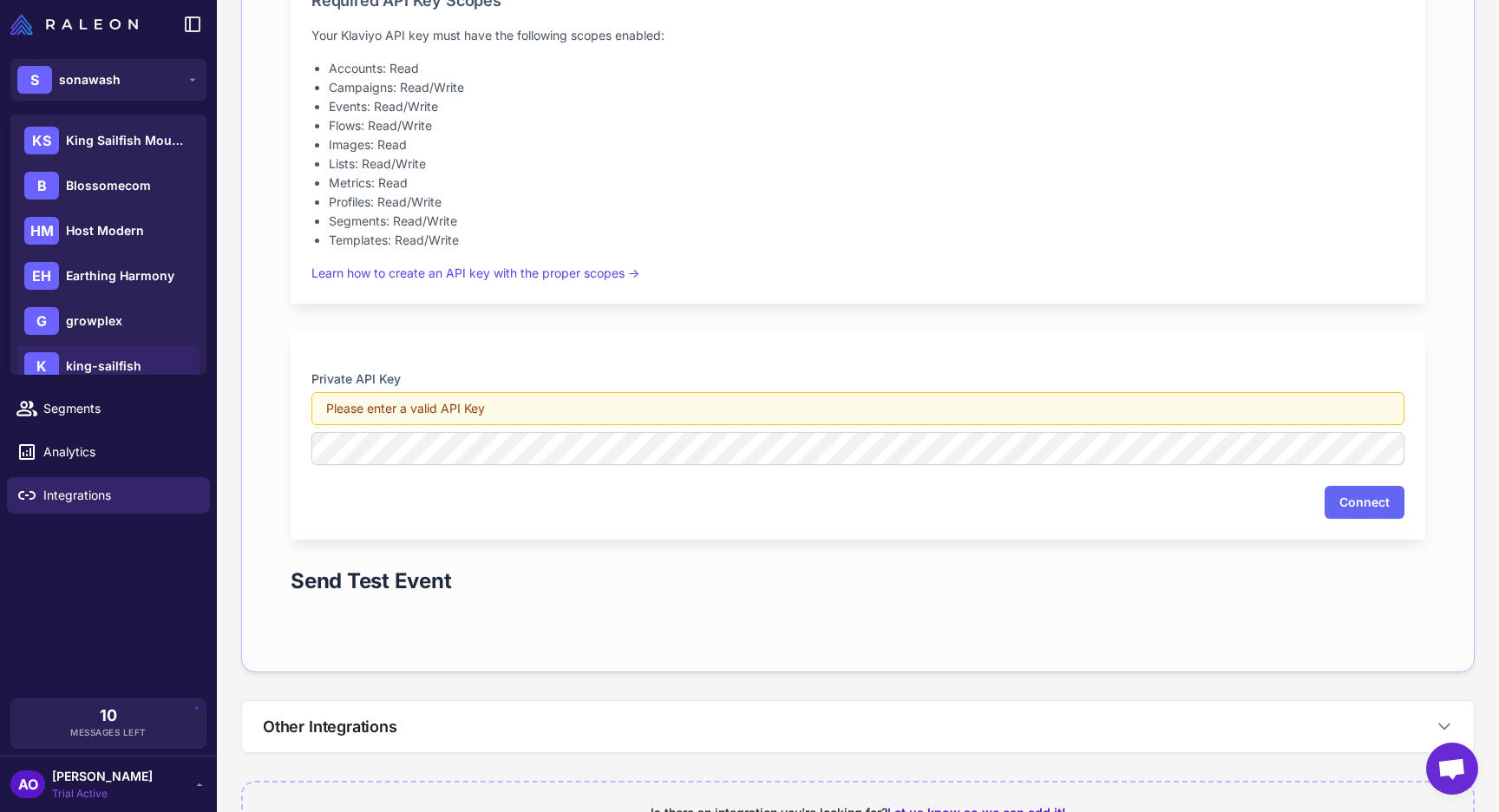
scroll to position [179, 0]
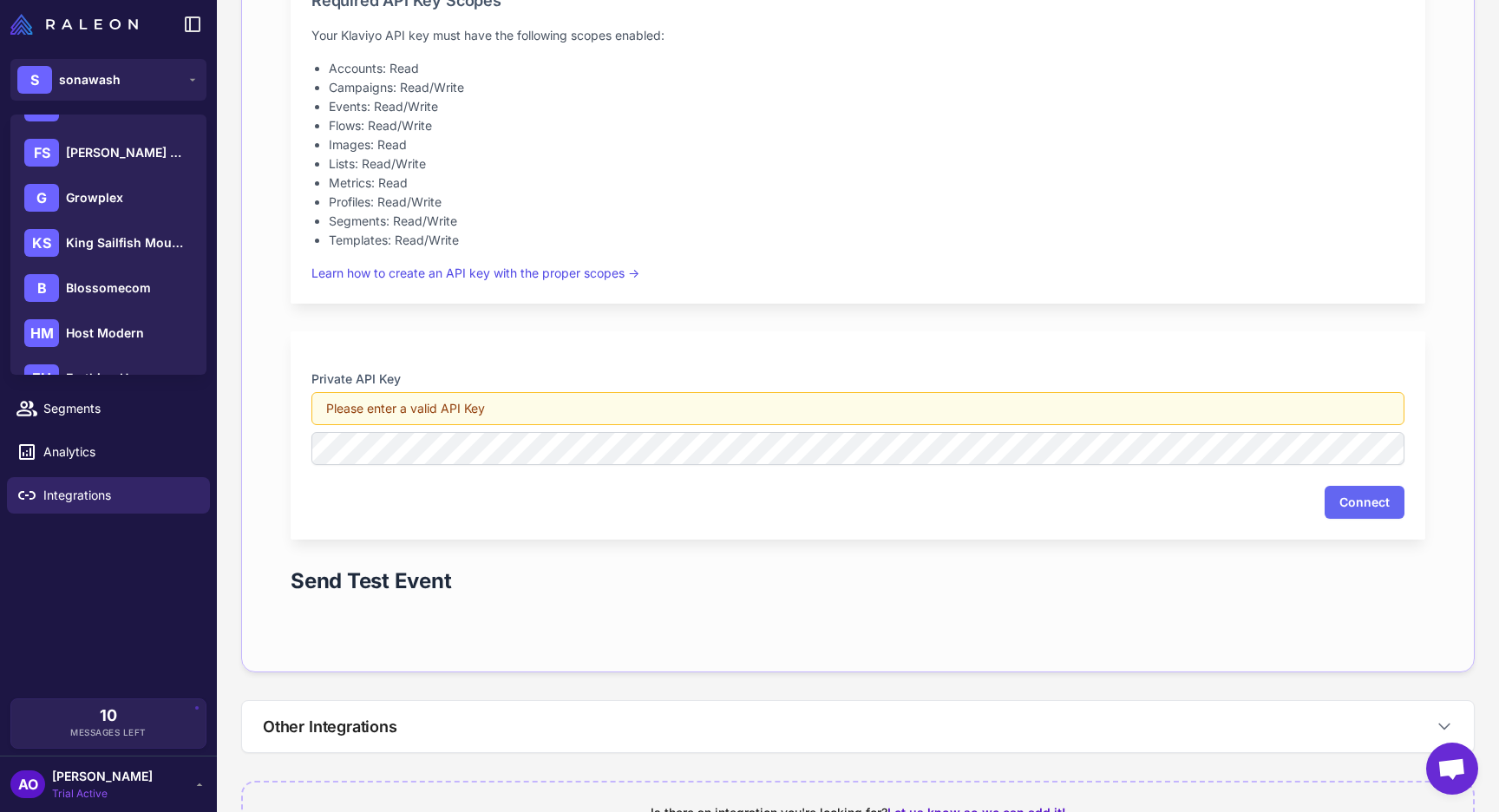
click at [102, 214] on div "G Growplex" at bounding box center [109, 197] width 182 height 41
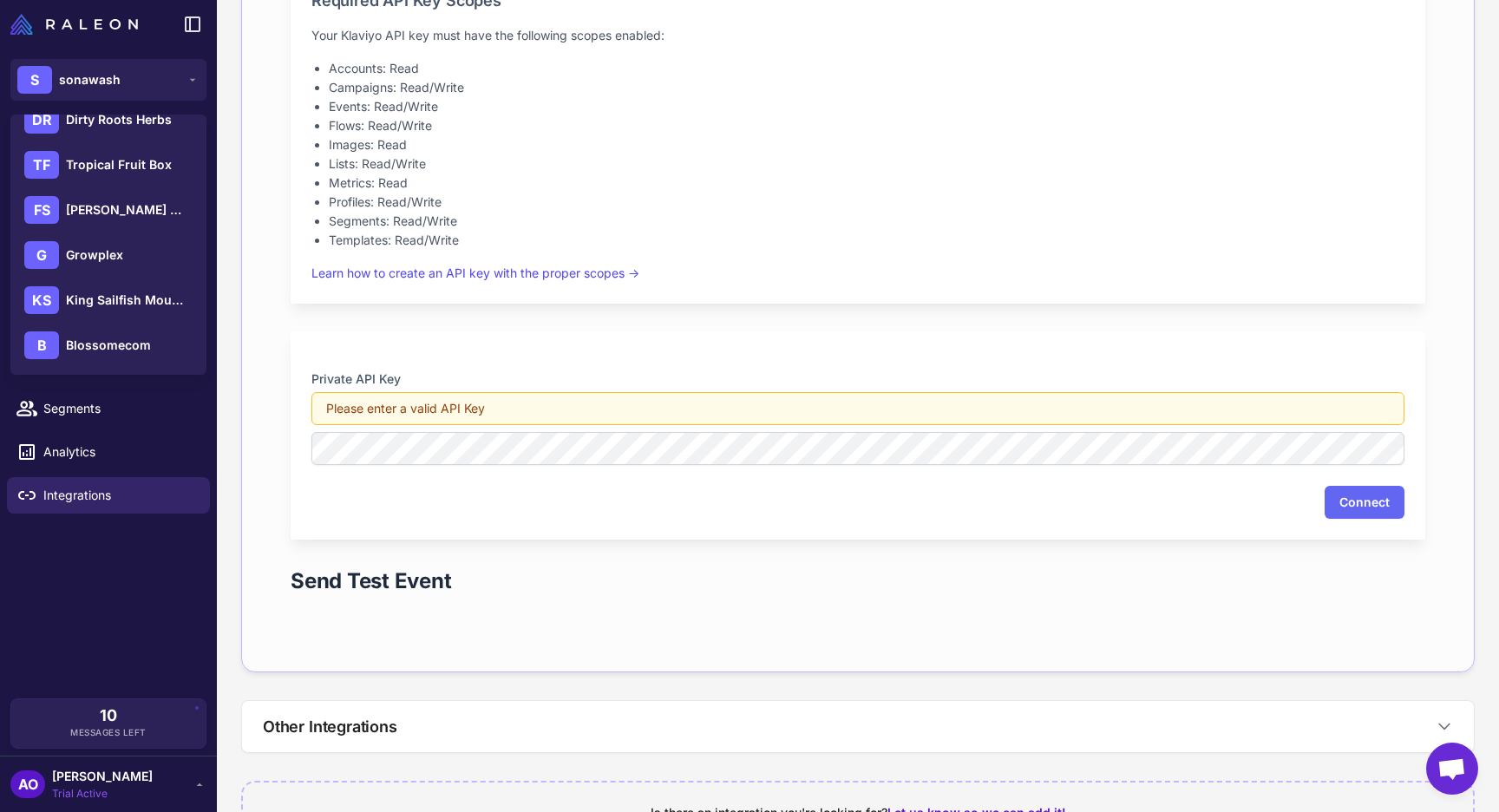
scroll to position [2, 0]
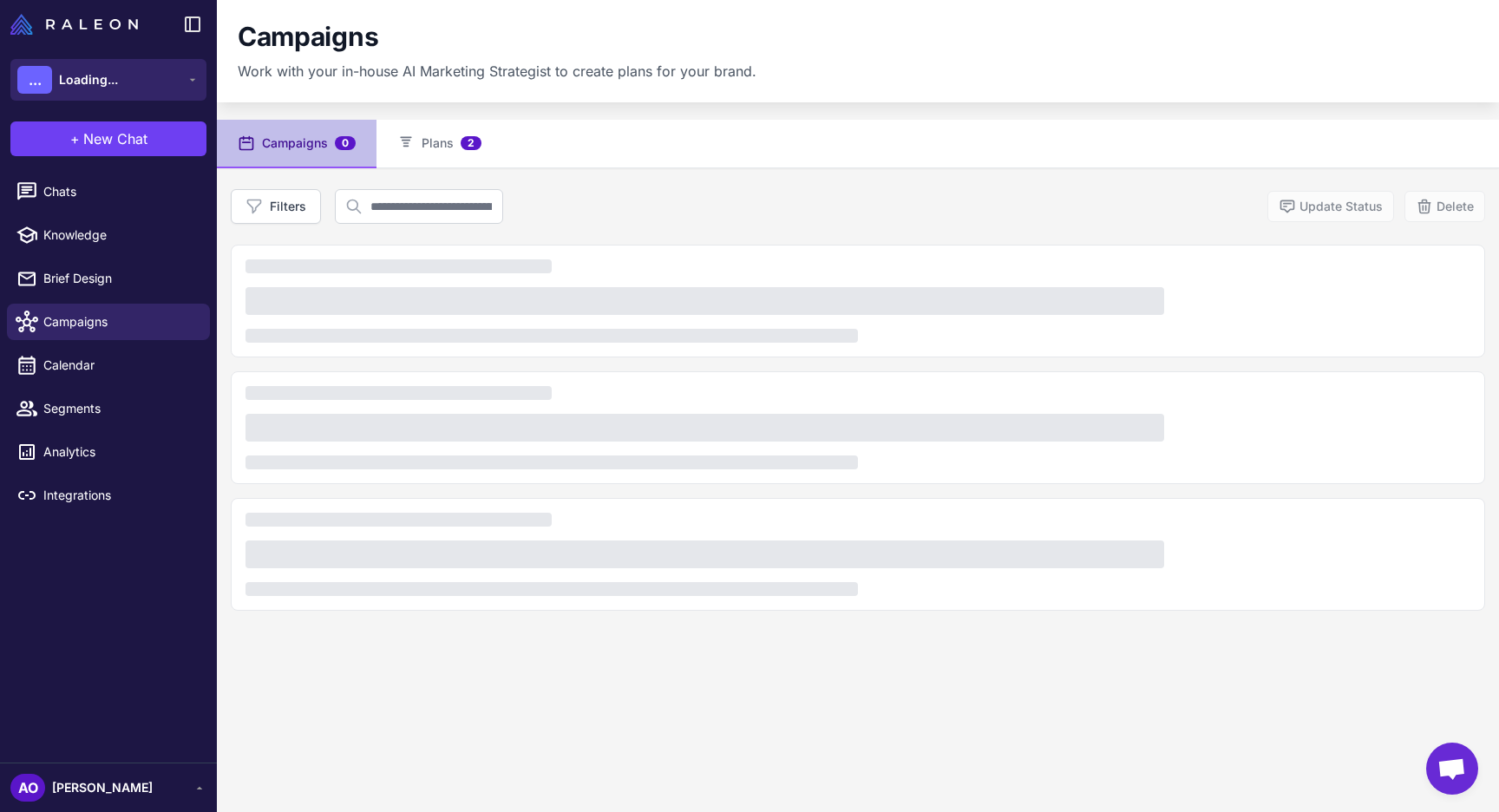
click at [80, 64] on button "... Loading..." at bounding box center [109, 79] width 196 height 41
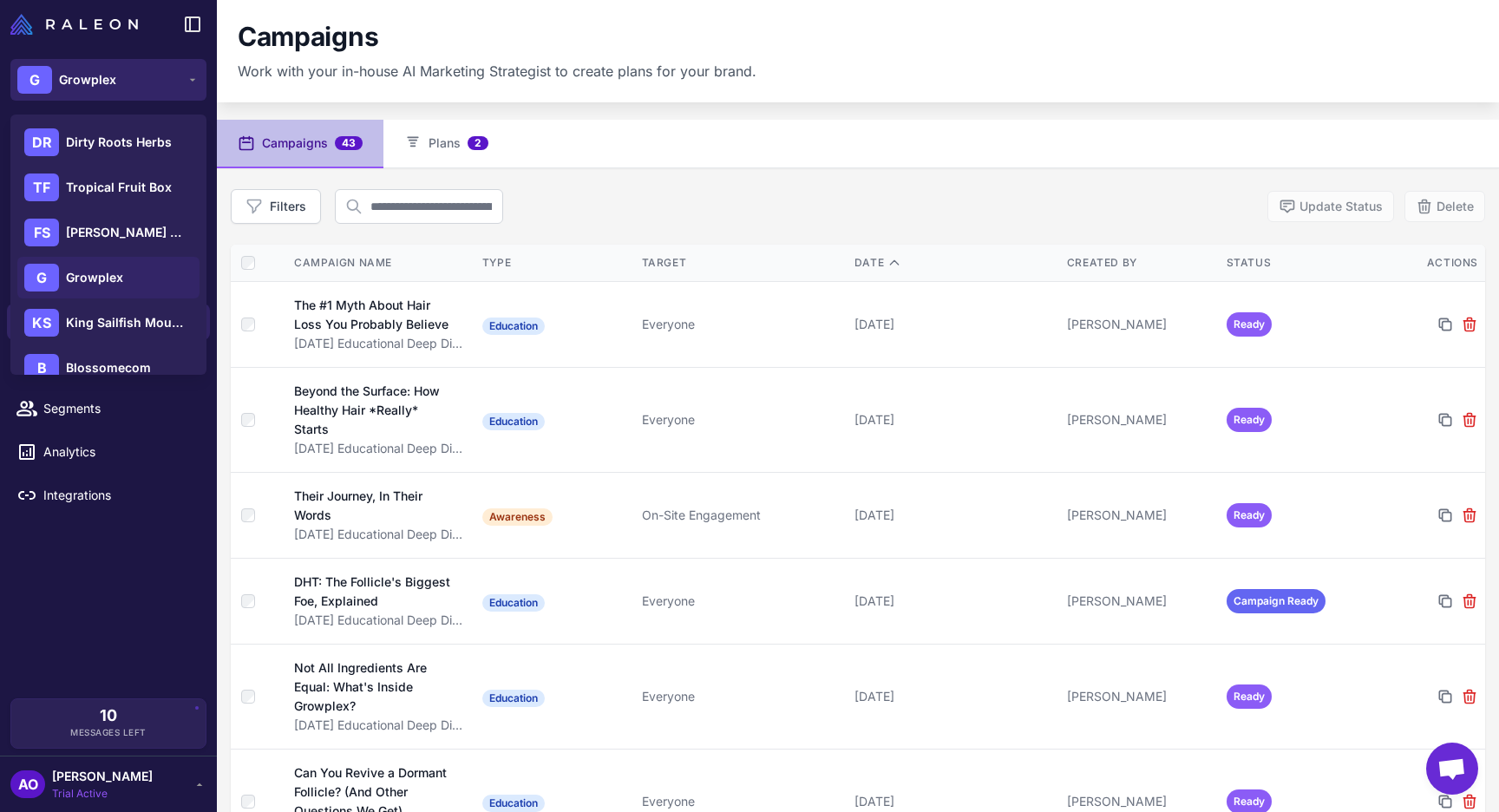
click at [113, 75] on span "Growplex" at bounding box center [87, 80] width 57 height 19
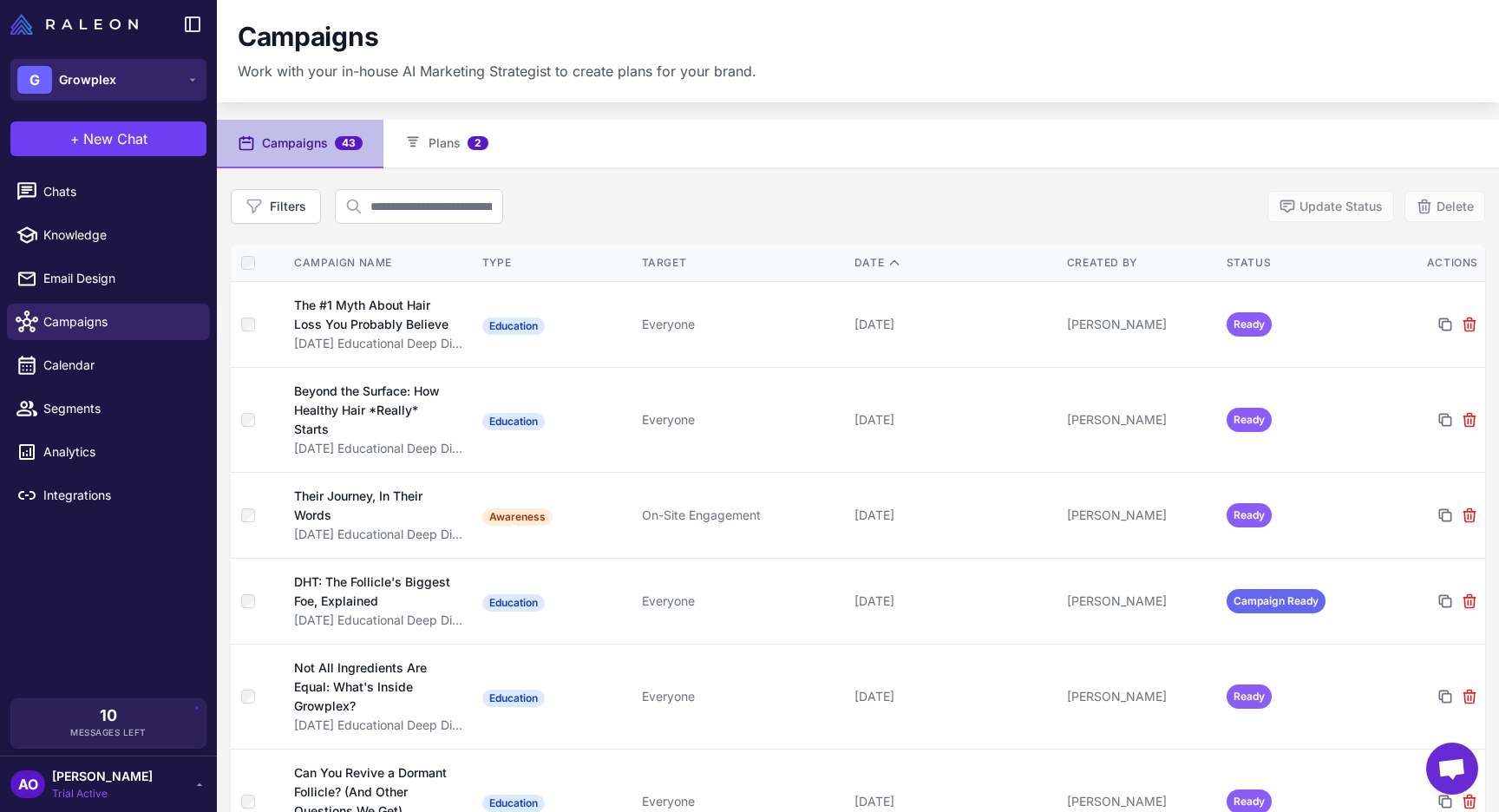
click at [113, 75] on span "Growplex" at bounding box center [87, 80] width 57 height 19
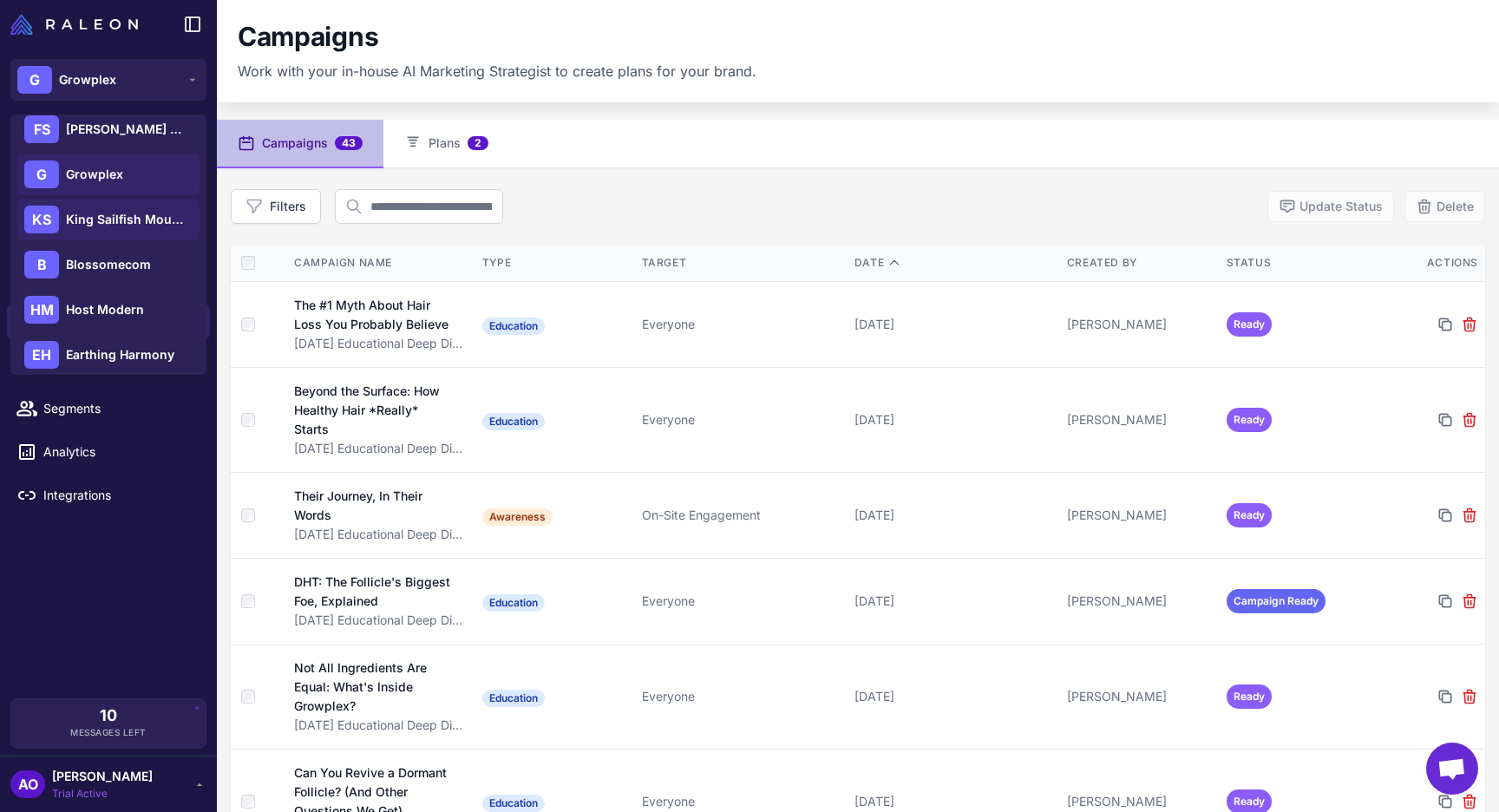
scroll to position [117, 0]
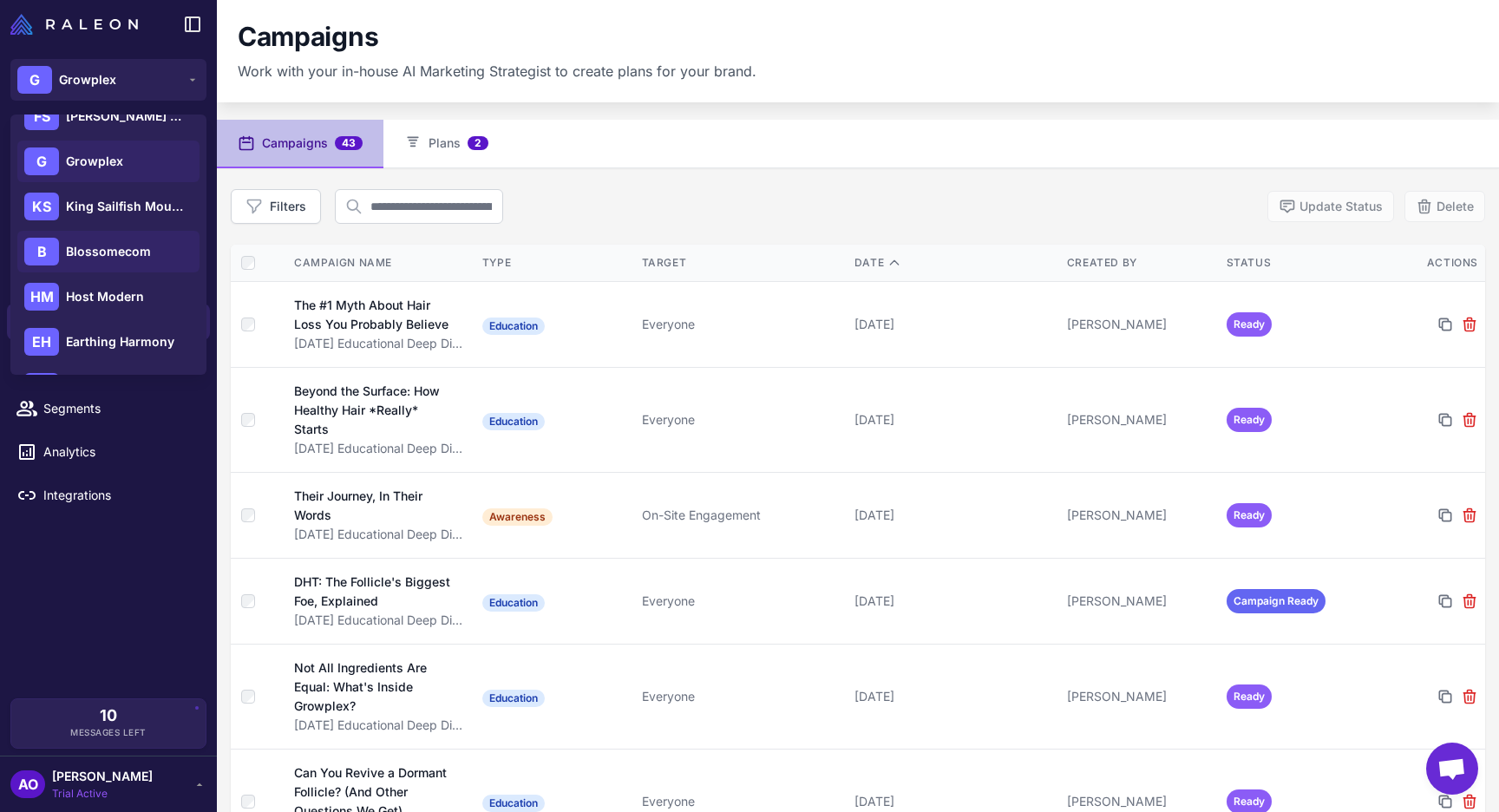
click at [115, 265] on div "B Blossomecom" at bounding box center [109, 251] width 182 height 41
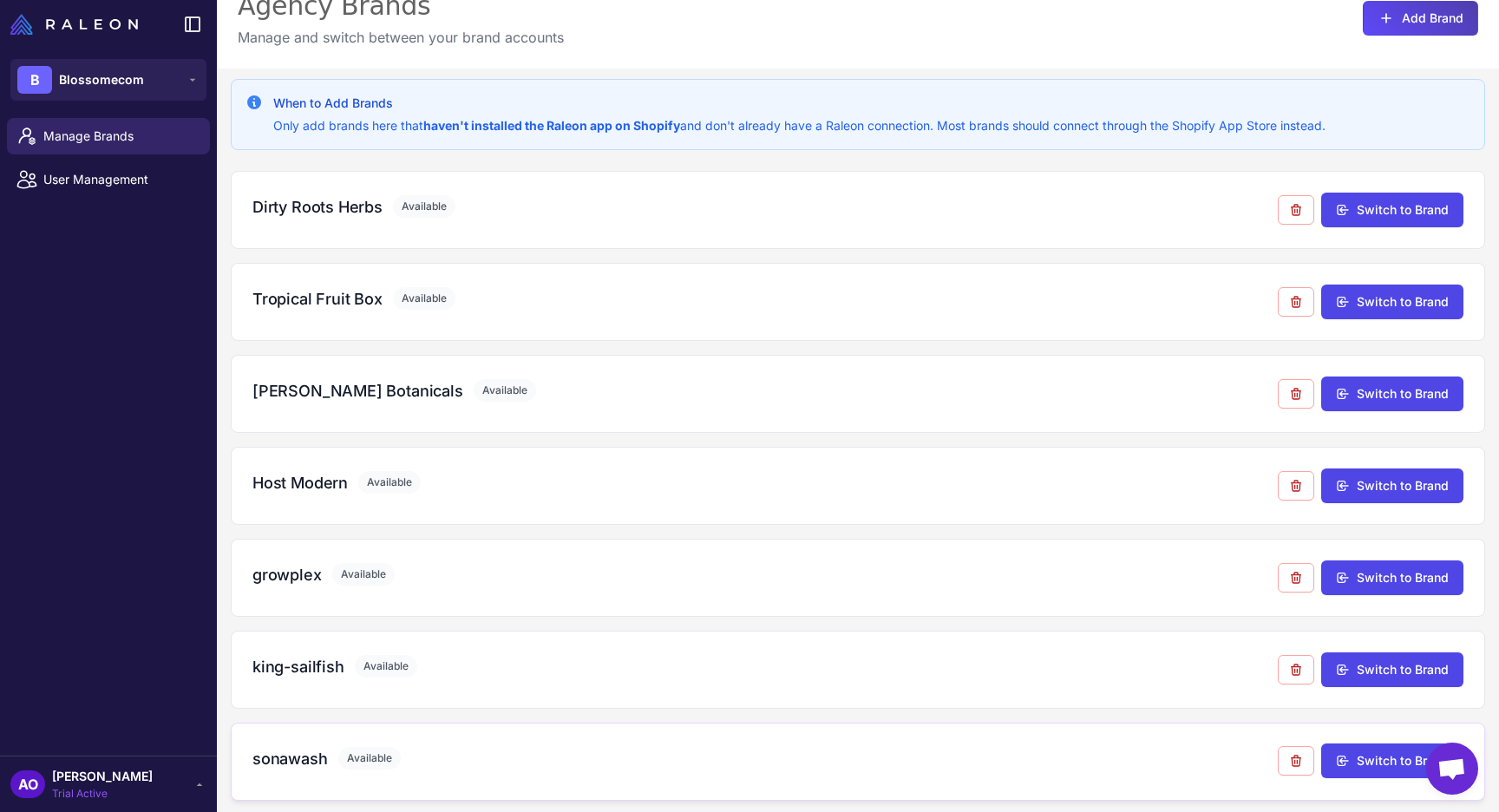
scroll to position [133, 0]
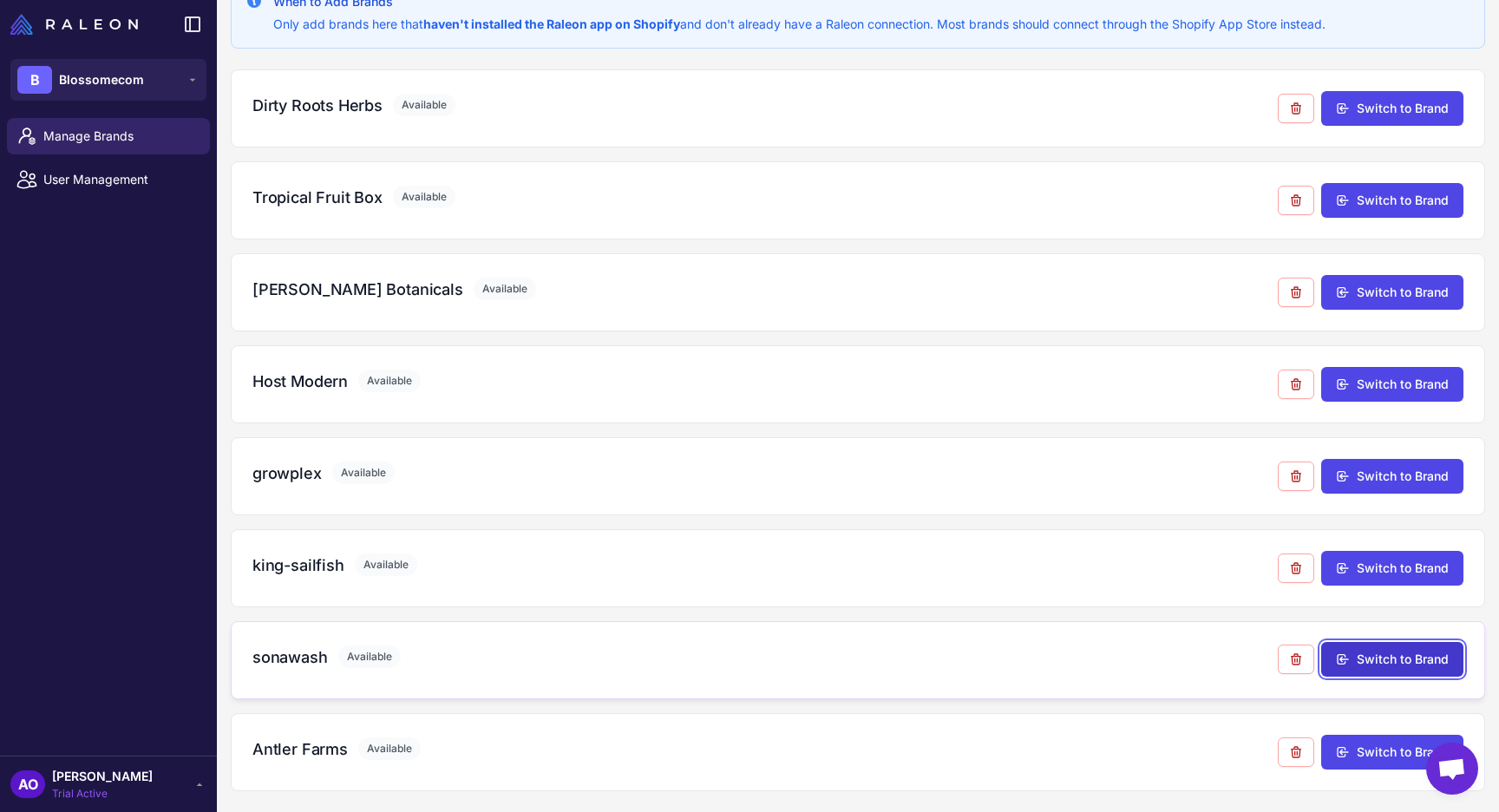
click at [1406, 659] on button "Switch to Brand" at bounding box center [1392, 658] width 142 height 34
